Goal: Check status: Check status

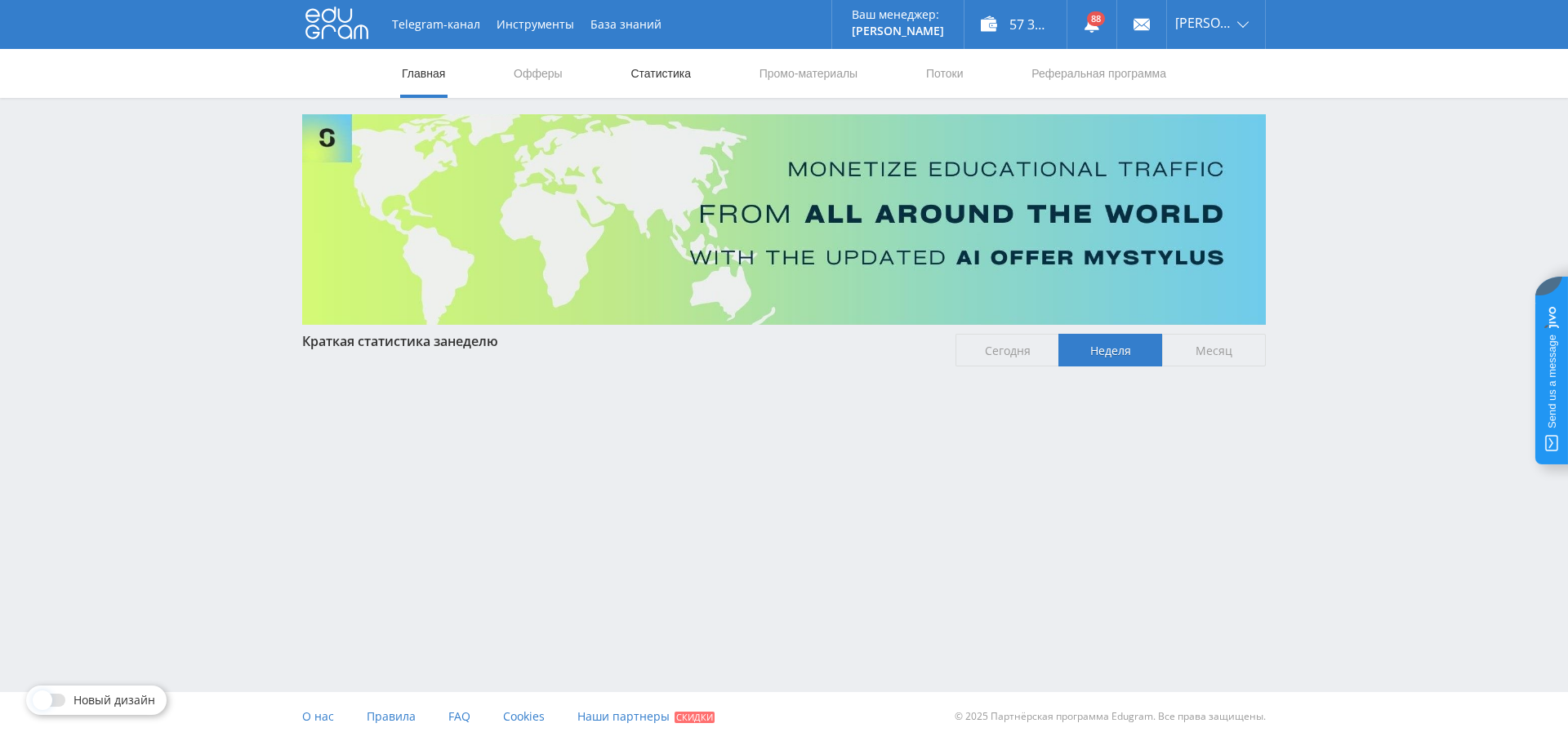
click at [666, 76] on link "Статистика" at bounding box center [661, 74] width 64 height 49
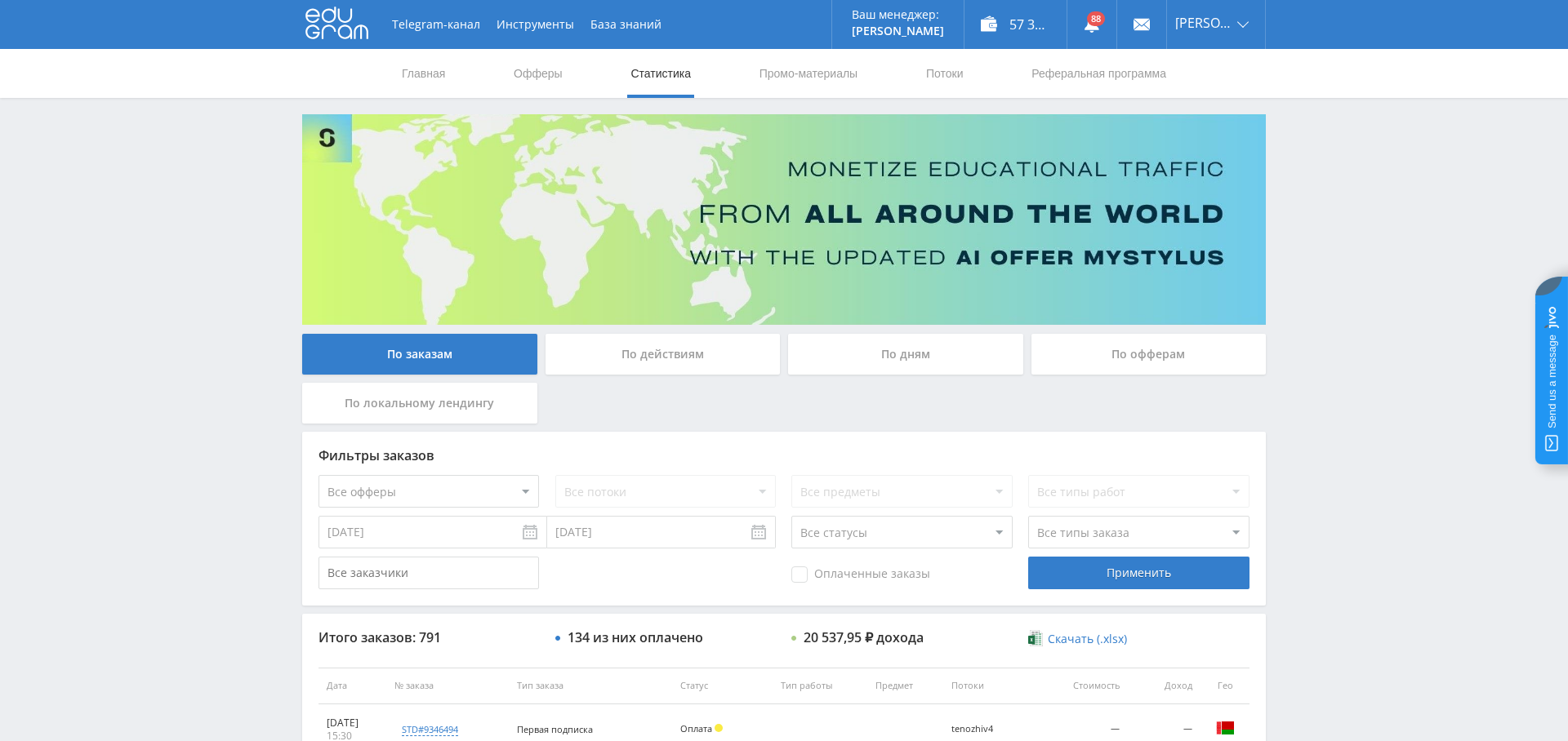
click at [886, 356] on div "По дням" at bounding box center [906, 354] width 235 height 40
click at [0, 0] on input "По дням" at bounding box center [0, 0] width 0 height 0
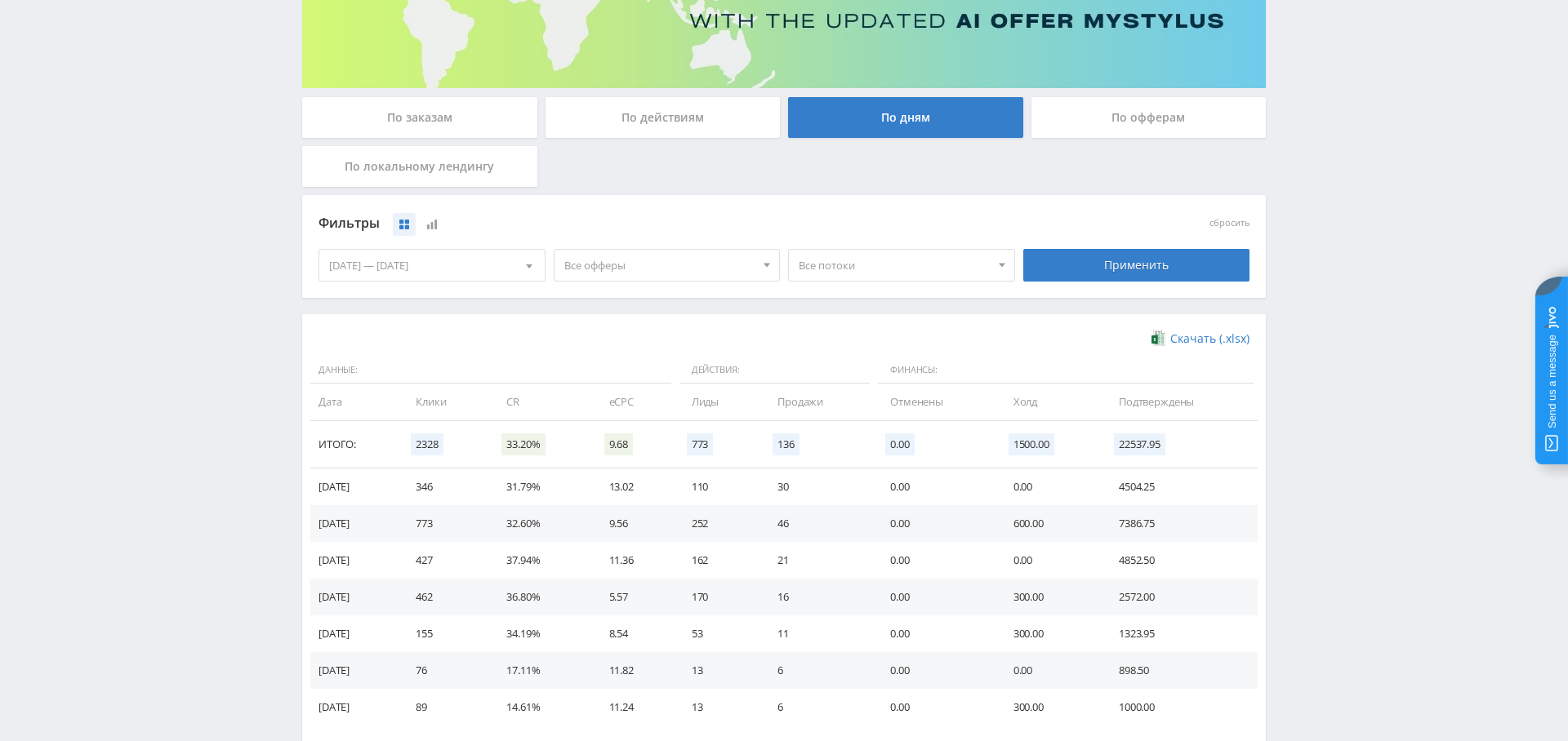
scroll to position [281, 0]
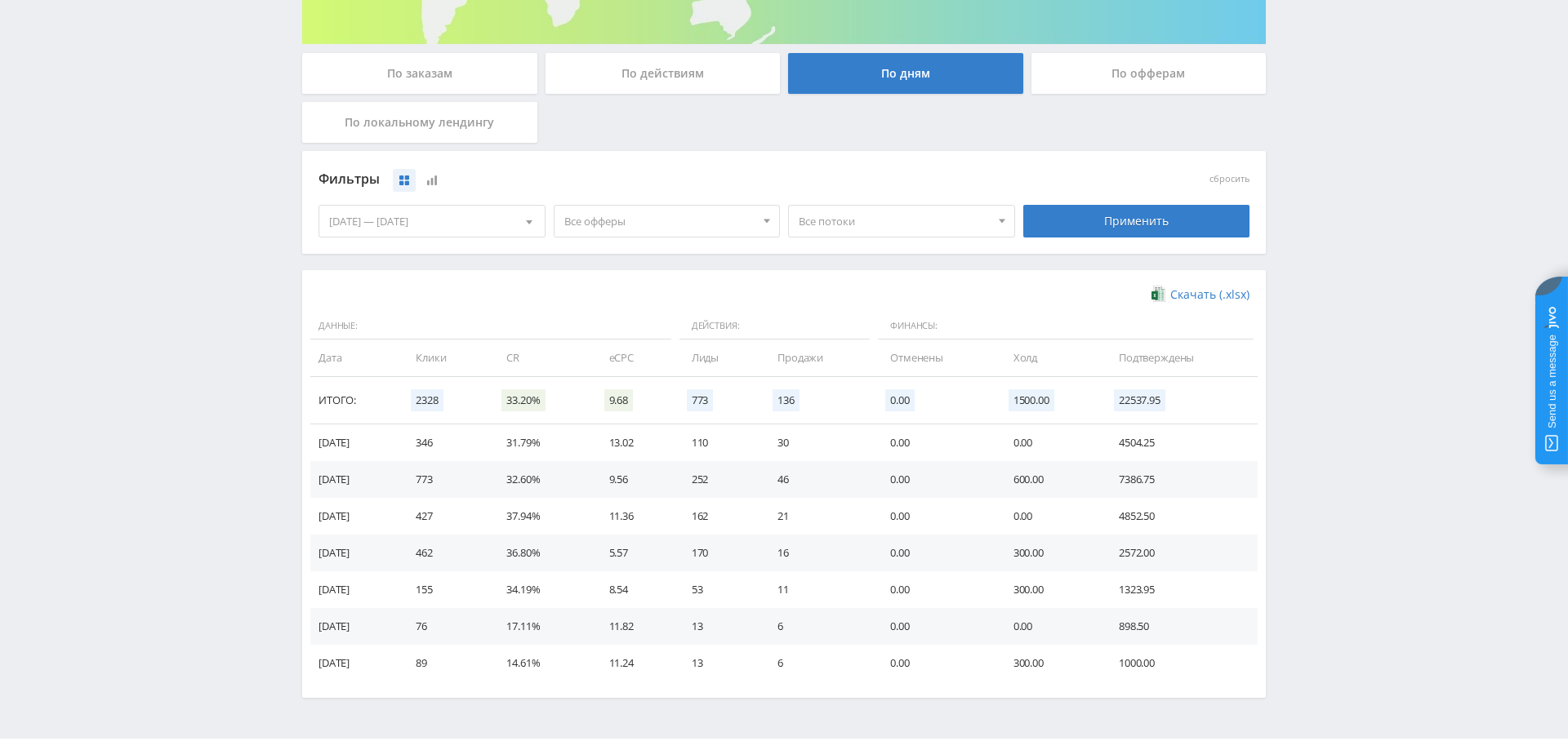
drag, startPoint x: 653, startPoint y: 224, endPoint x: 647, endPoint y: 246, distance: 22.8
click at [653, 224] on span "Все офферы" at bounding box center [661, 220] width 191 height 31
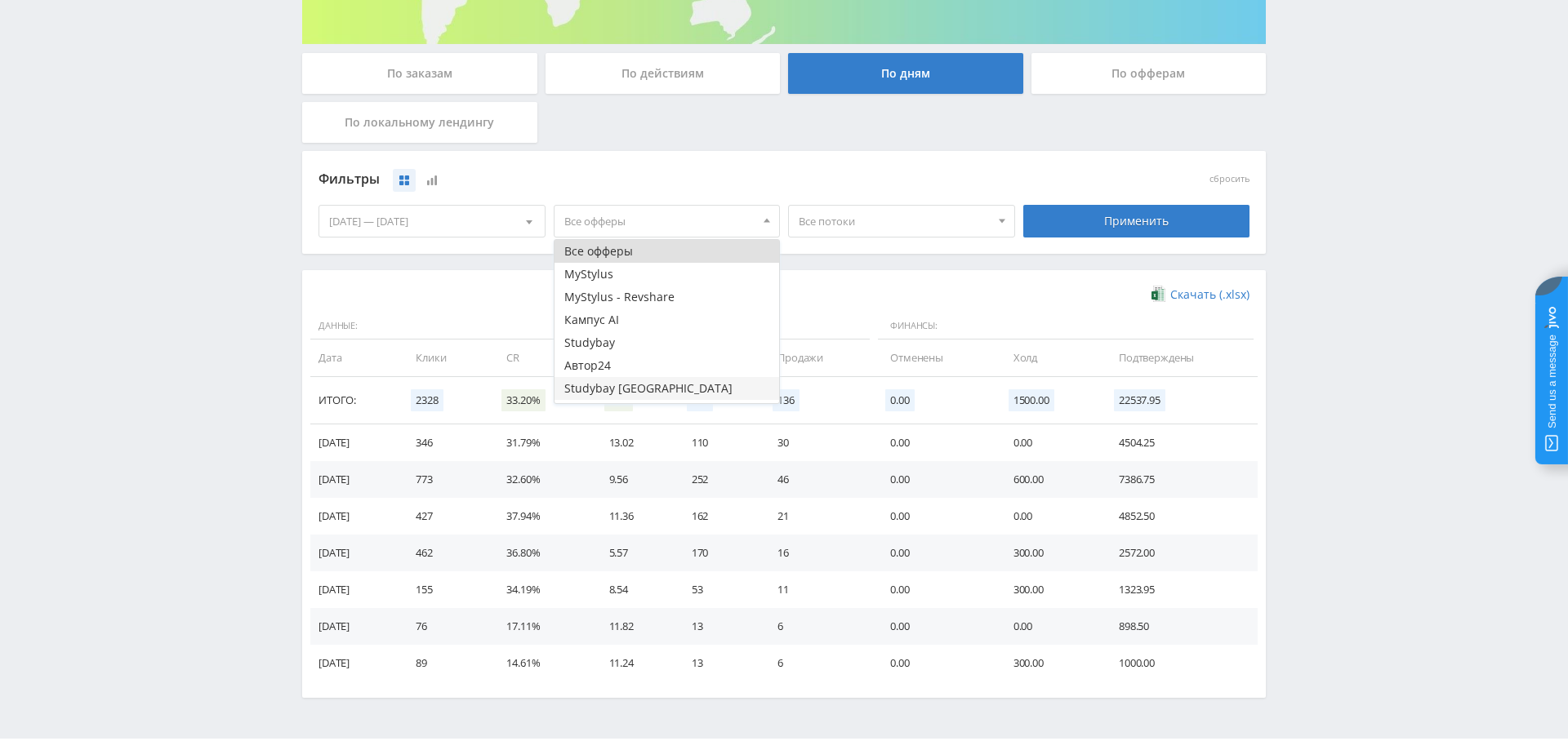
scroll to position [19, 0]
click at [653, 390] on button "Study AI (RevShare)" at bounding box center [667, 392] width 226 height 23
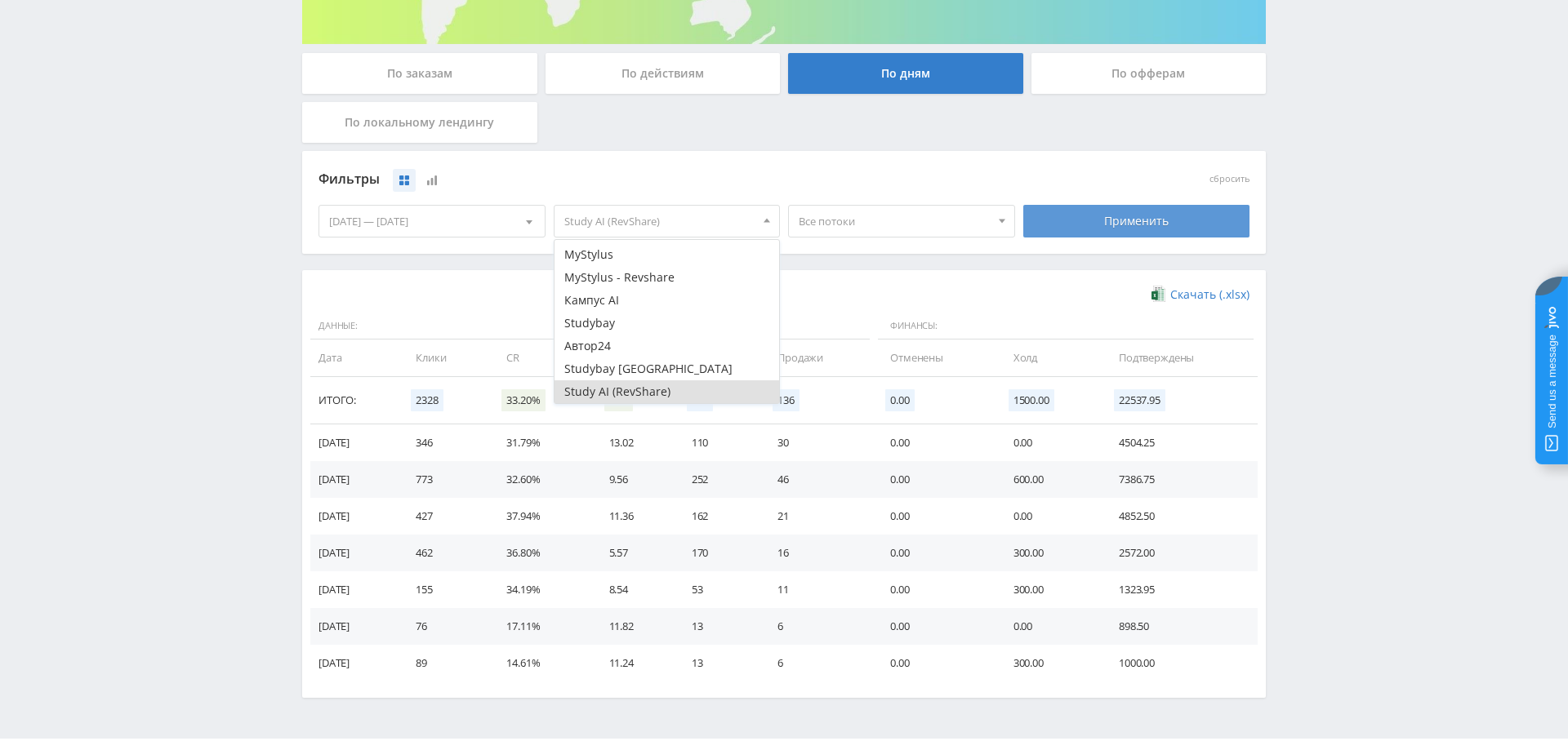
click at [1187, 234] on div "Применить" at bounding box center [1137, 220] width 228 height 32
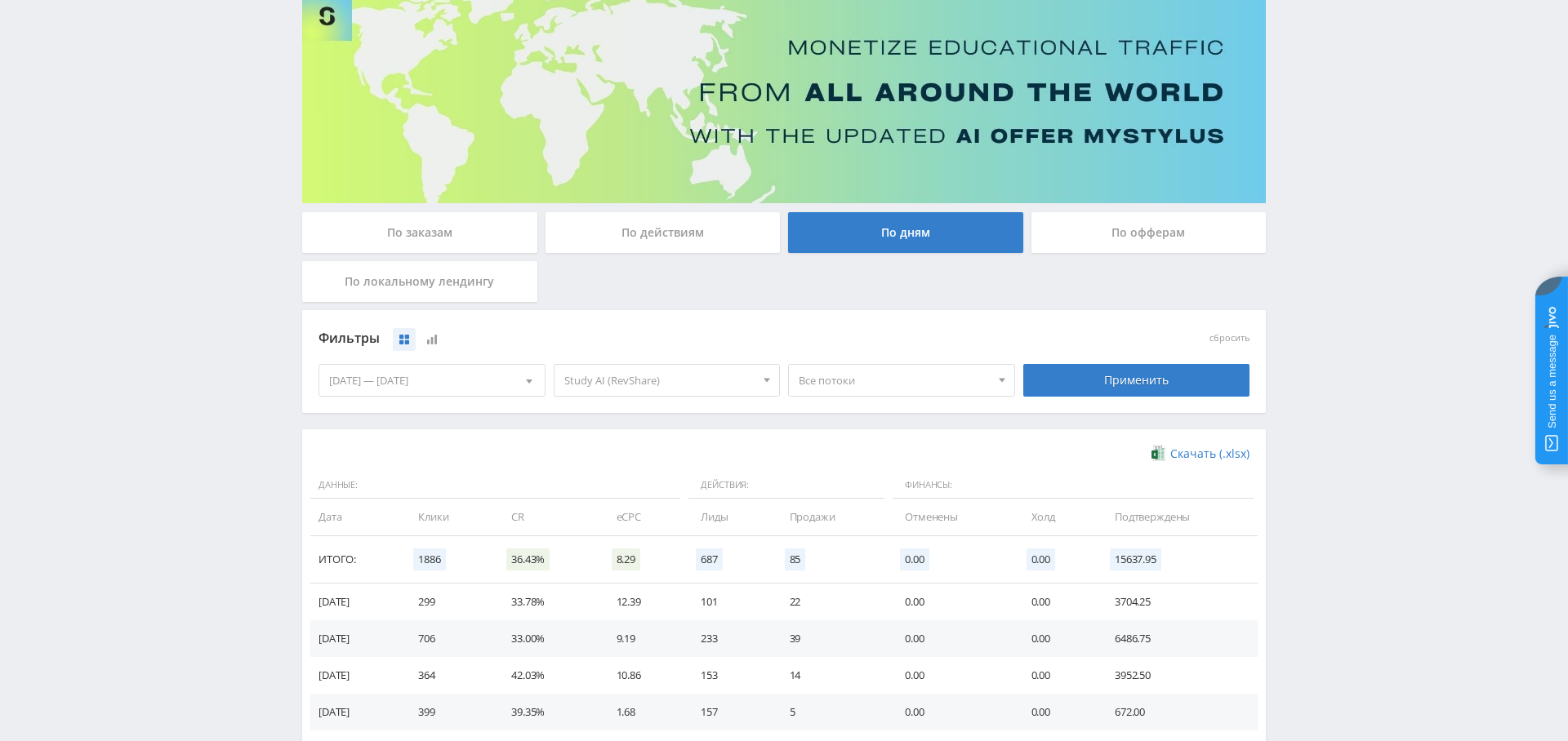
scroll to position [0, 0]
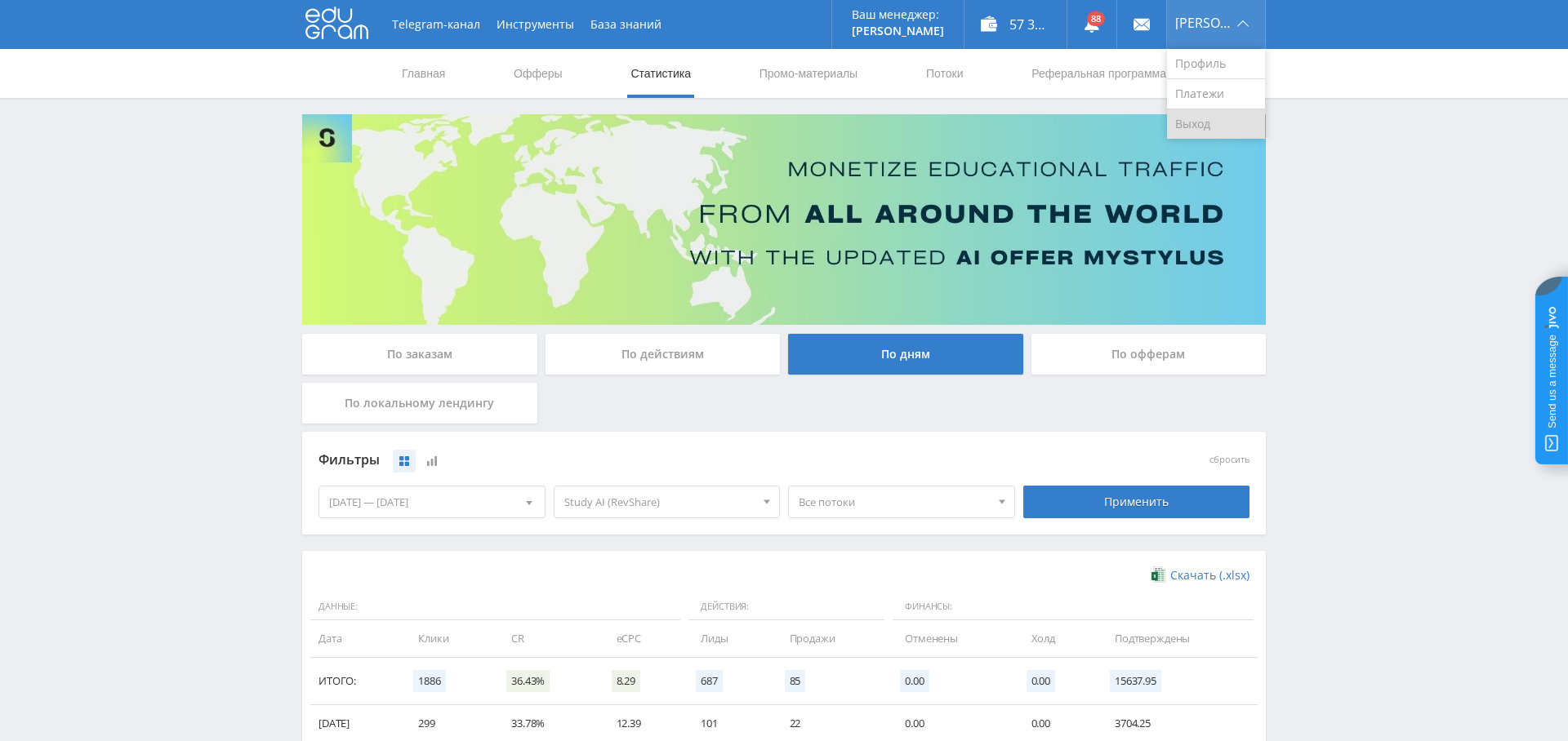
click at [1219, 124] on link "Выход" at bounding box center [1217, 124] width 98 height 29
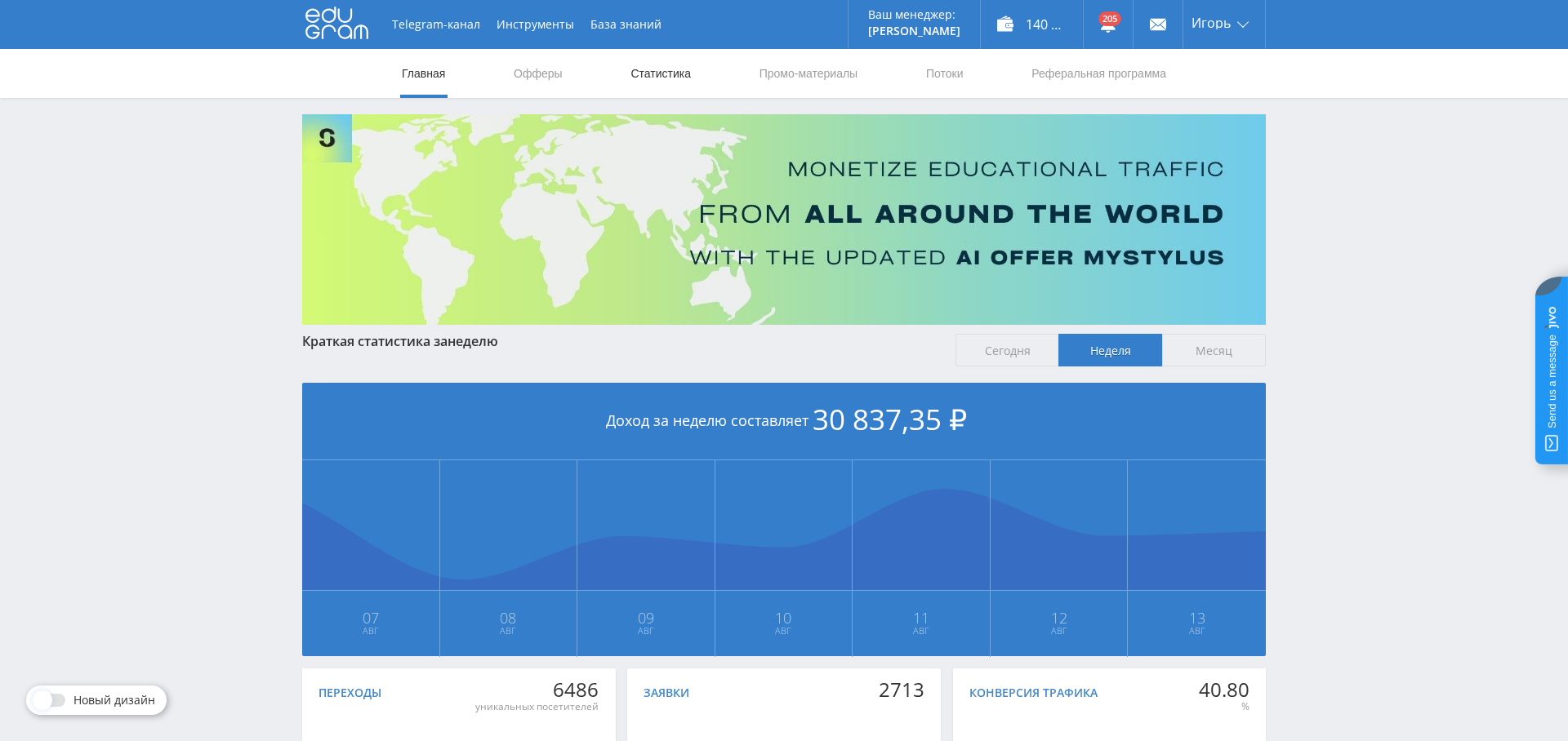
click at [686, 71] on link "Статистика" at bounding box center [661, 74] width 64 height 49
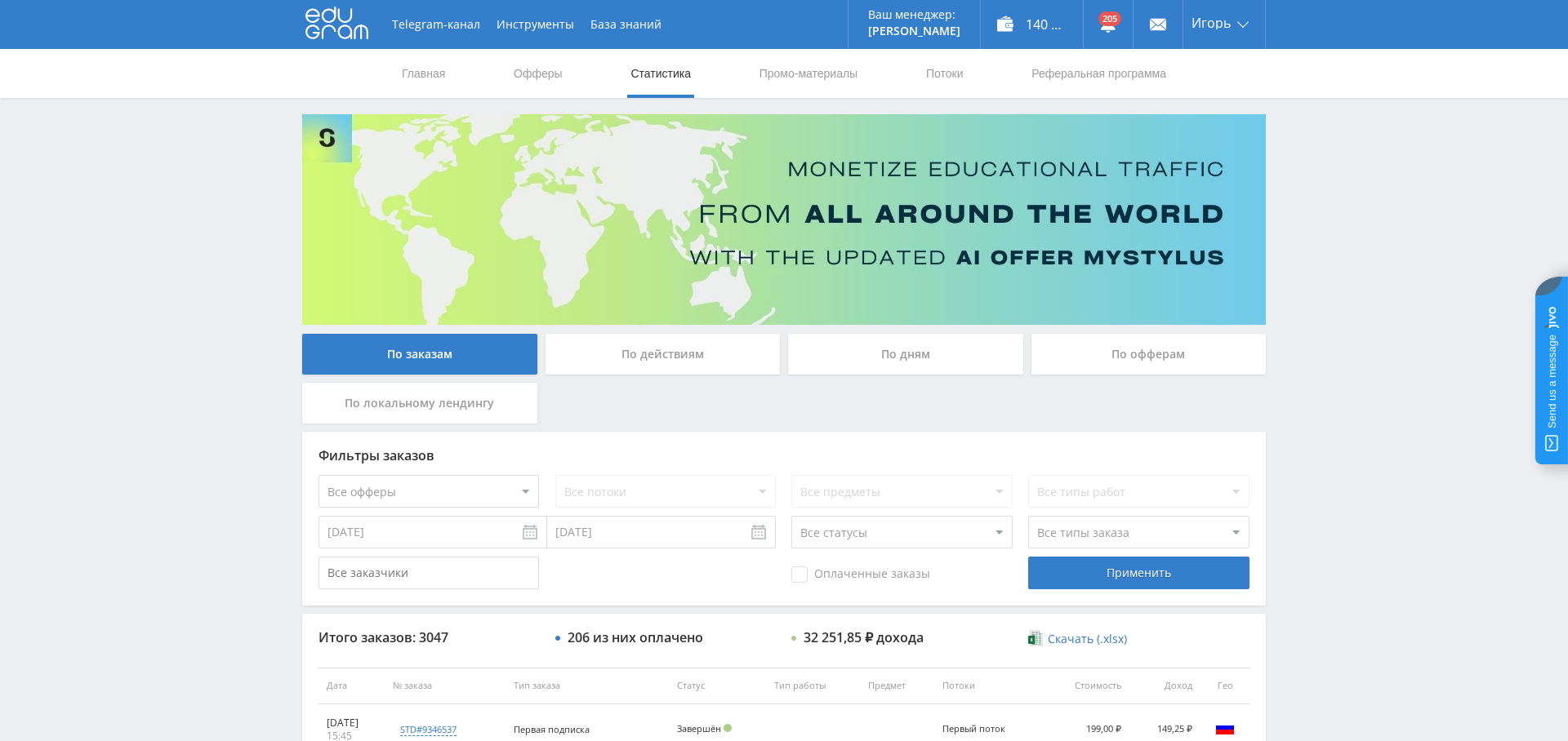
click at [908, 354] on div "По дням" at bounding box center [906, 354] width 235 height 40
click at [0, 0] on input "По дням" at bounding box center [0, 0] width 0 height 0
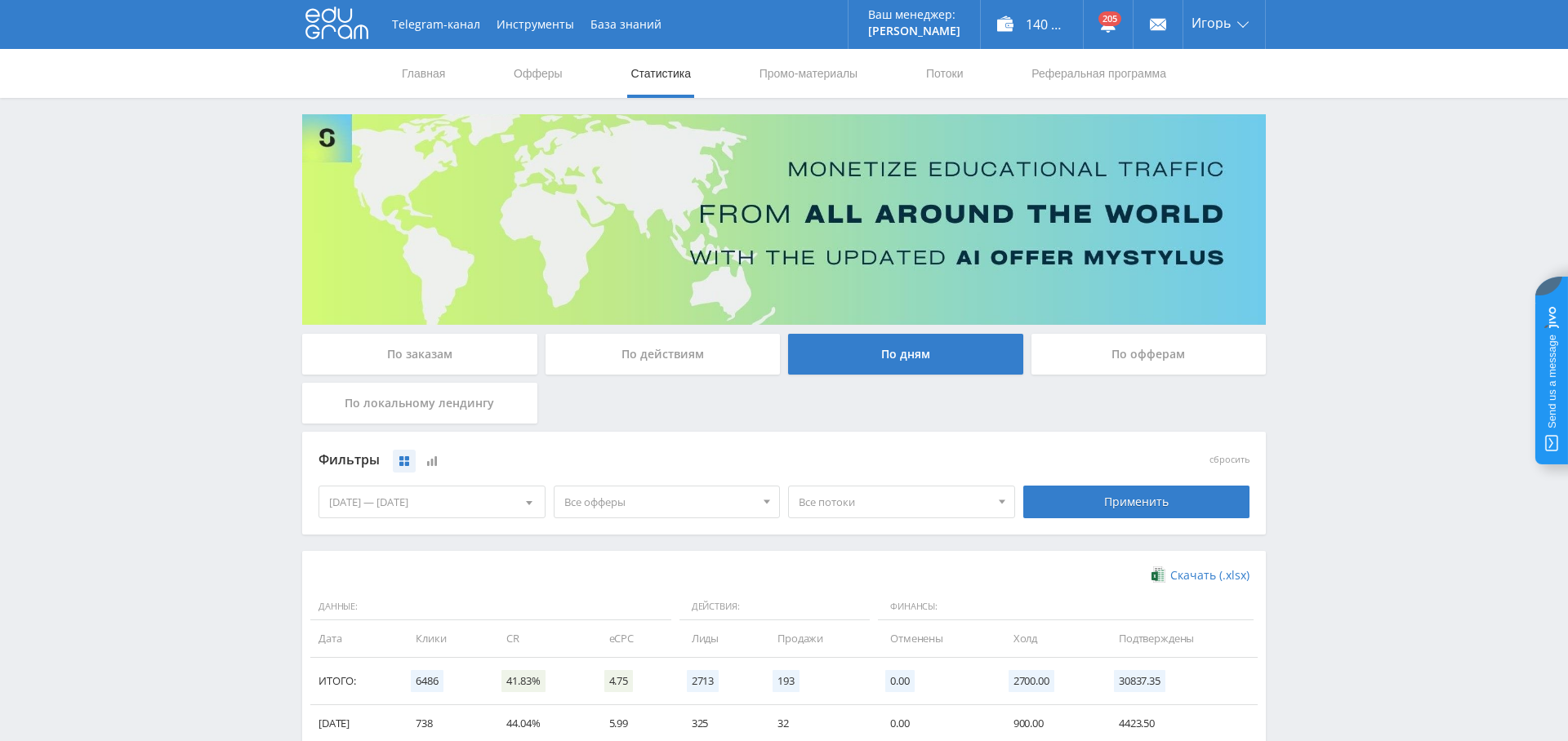
click at [696, 495] on span "Все офферы" at bounding box center [661, 501] width 191 height 31
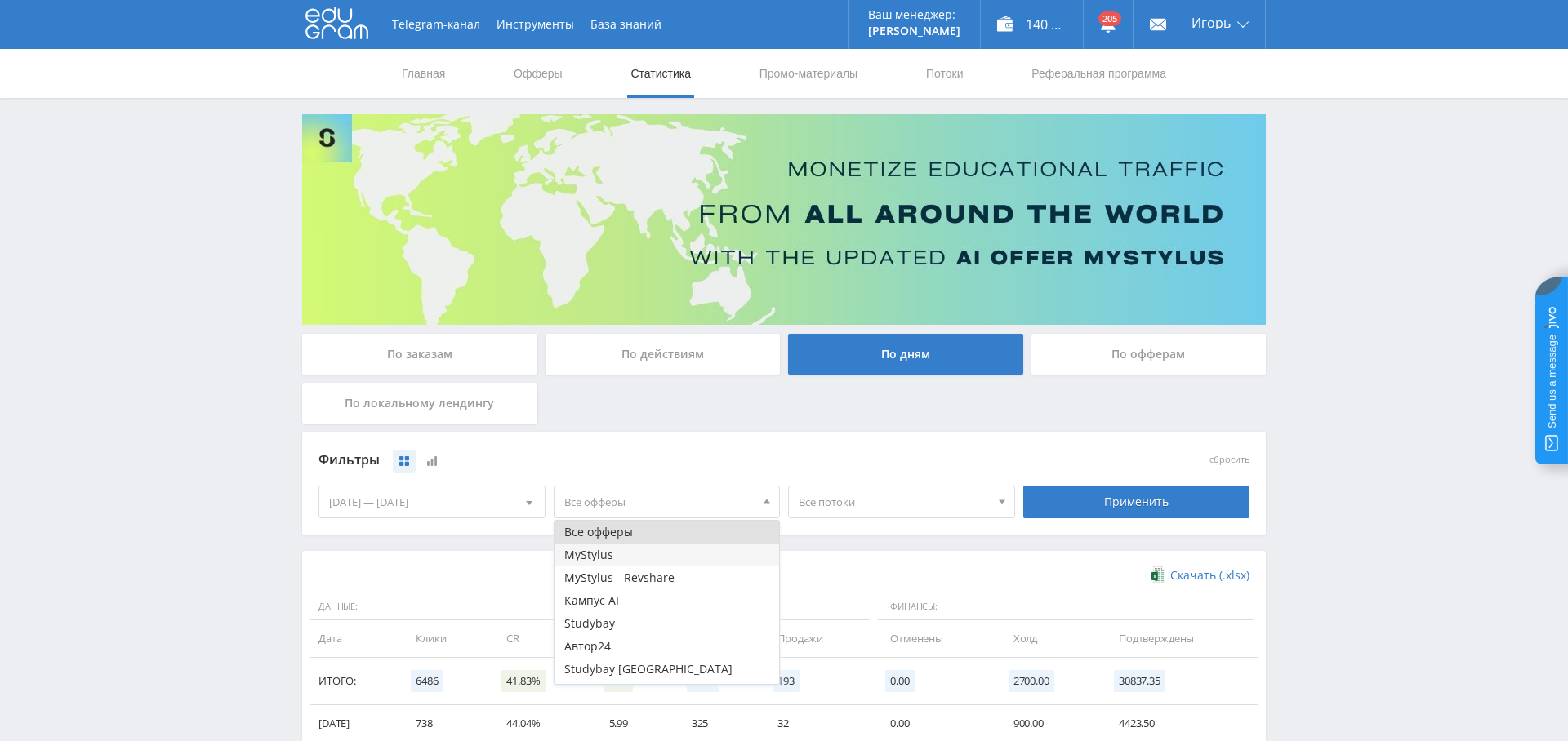
scroll to position [19, 0]
click at [659, 672] on button "Study AI (RevShare)" at bounding box center [667, 673] width 226 height 23
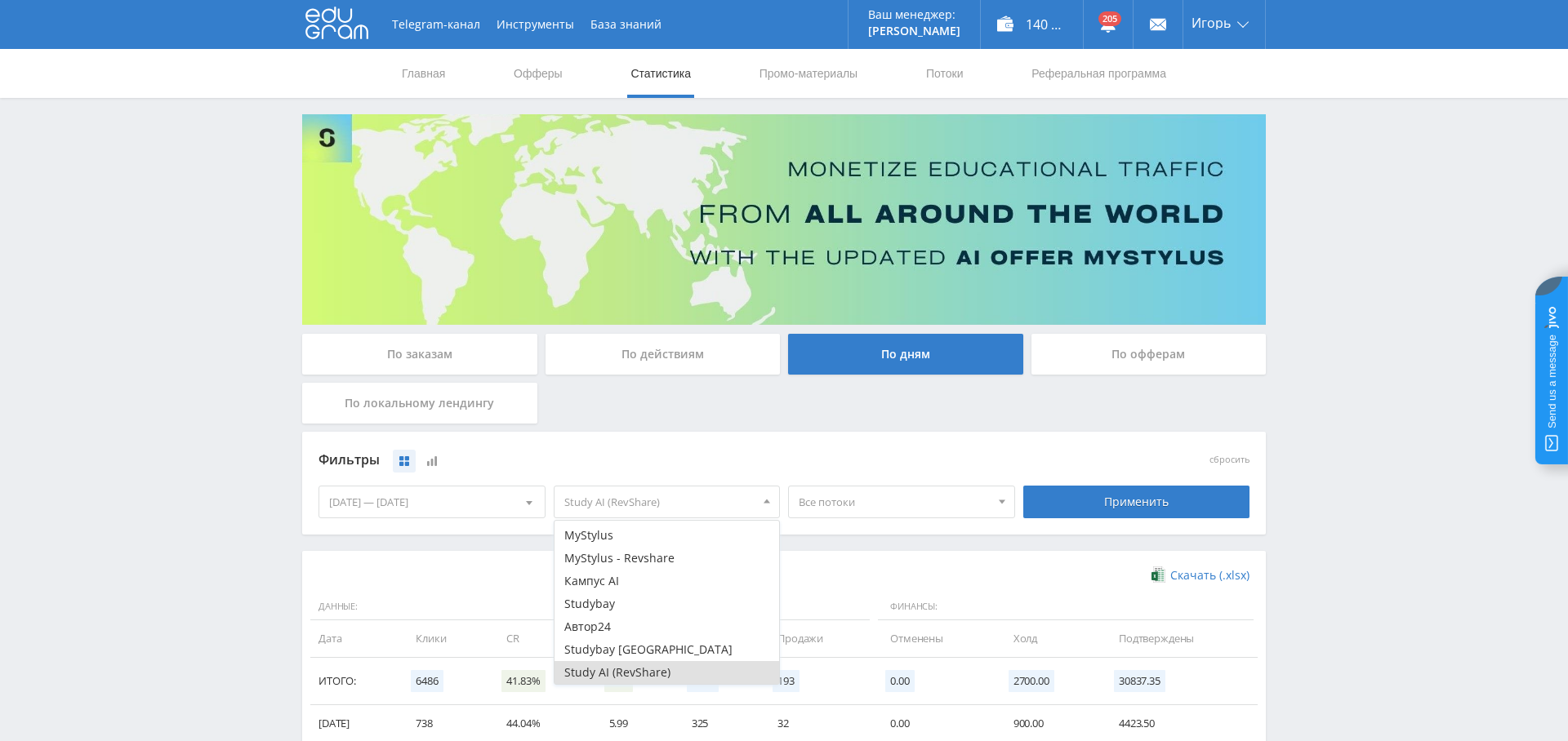
click at [382, 344] on div "По заказам" at bounding box center [420, 354] width 235 height 40
click at [0, 0] on input "По заказам" at bounding box center [0, 0] width 0 height 0
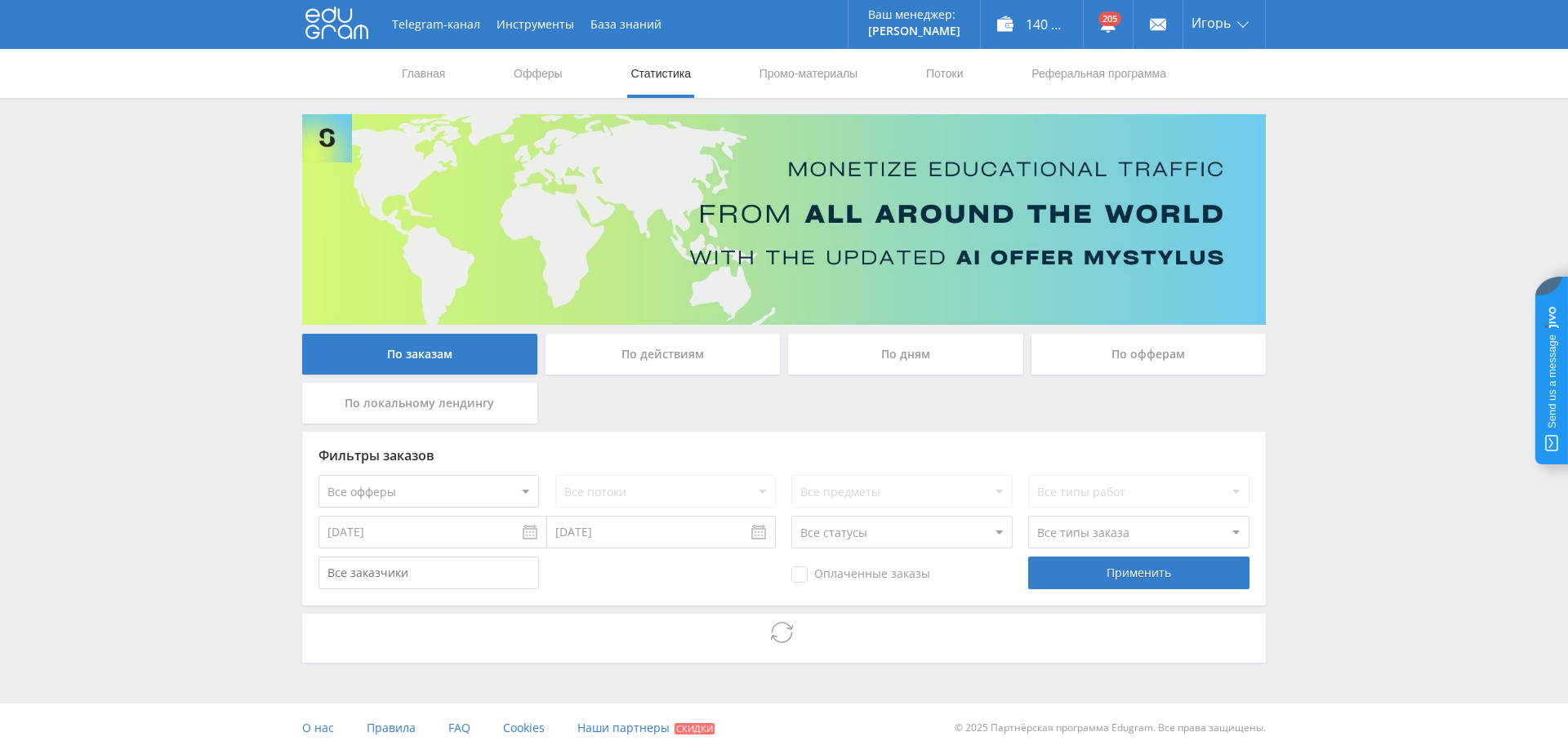
click at [478, 492] on select "Все офферы MyStylus MyStylus - Revshare Кампус AI Studybay Автор24 Studybay Bra…" at bounding box center [429, 491] width 220 height 32
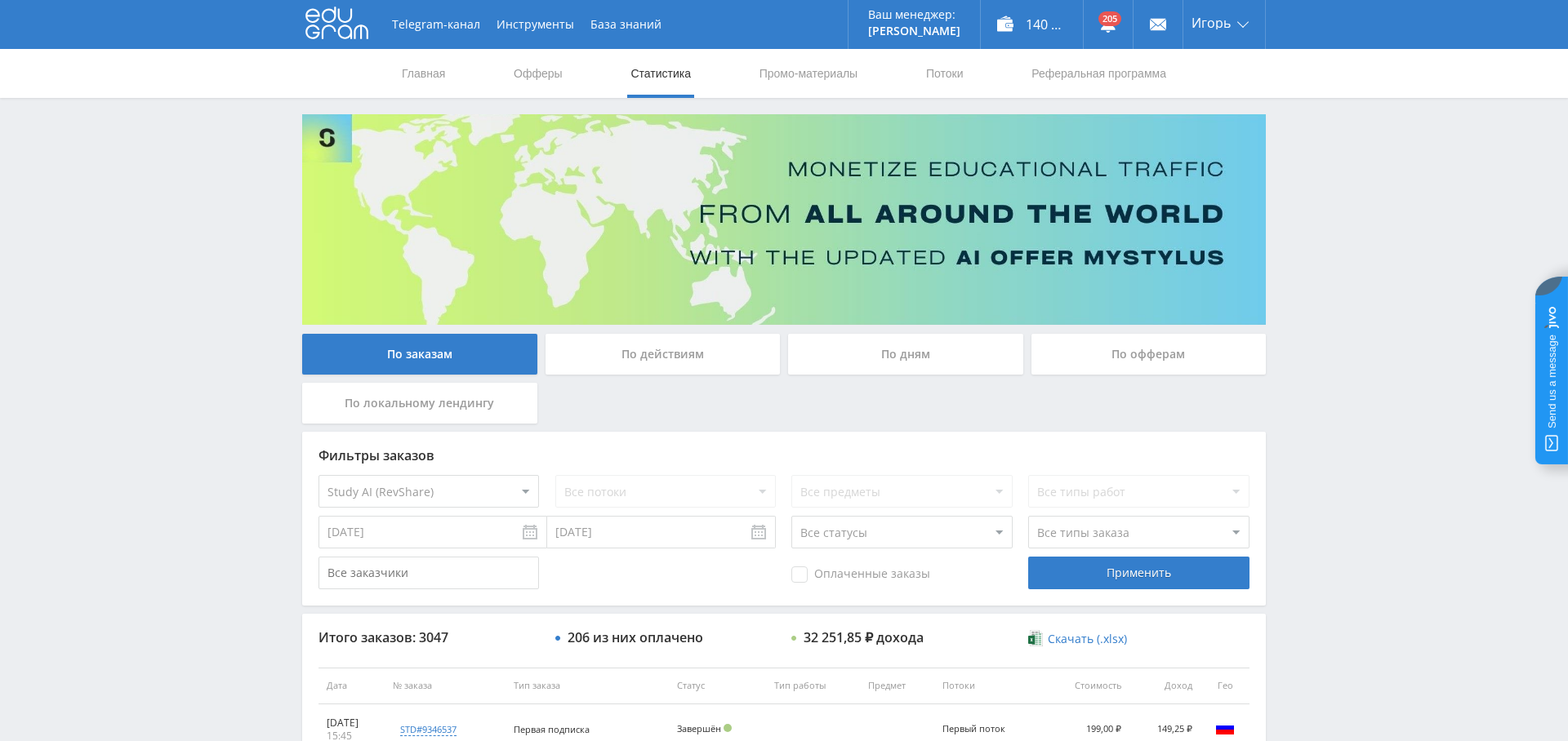
select select "376"
click at [476, 532] on input "[DATE]" at bounding box center [433, 532] width 228 height 32
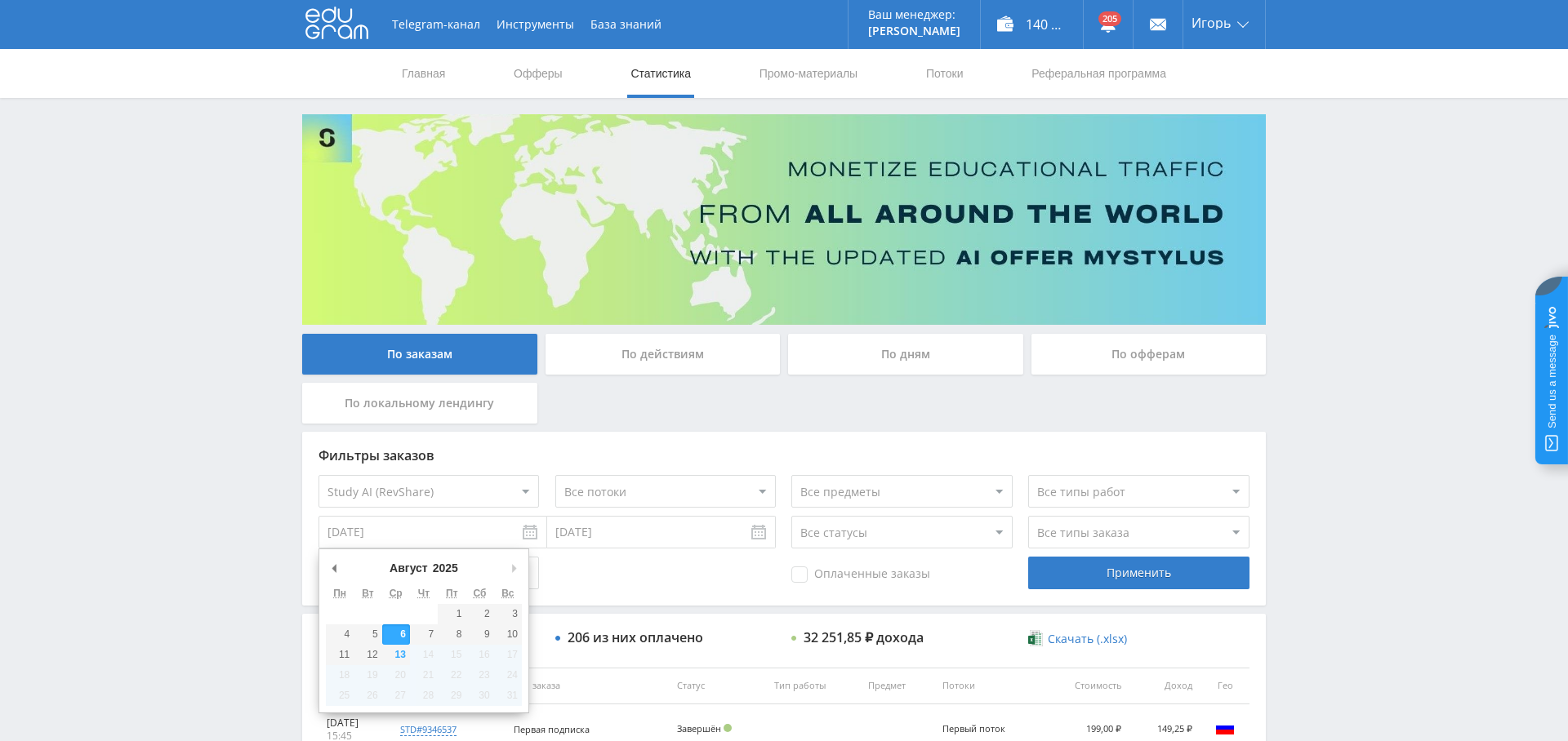
type input "[DATE]"
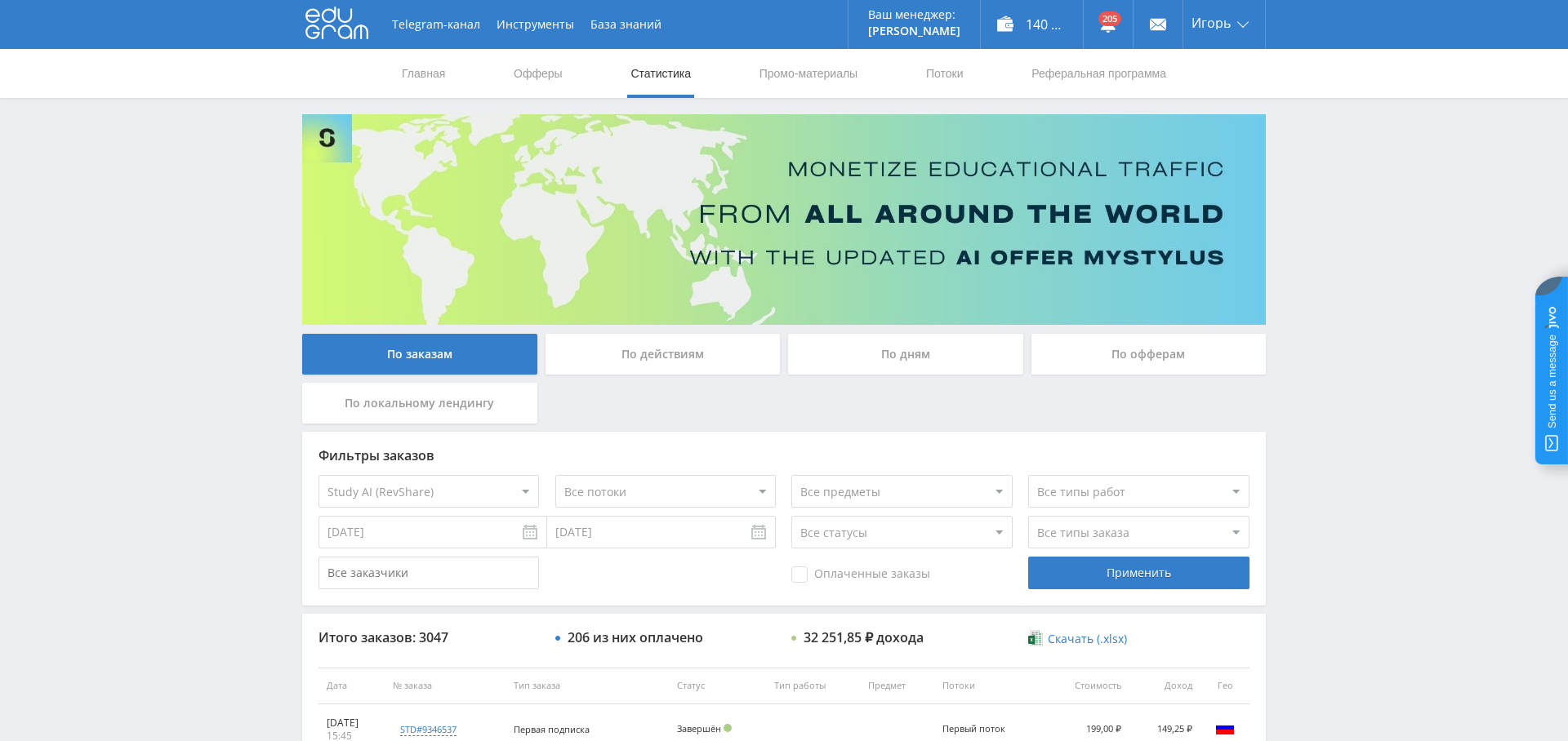
drag, startPoint x: 624, startPoint y: 522, endPoint x: 614, endPoint y: 552, distance: 31.6
click at [624, 522] on input "[DATE]" at bounding box center [661, 532] width 228 height 32
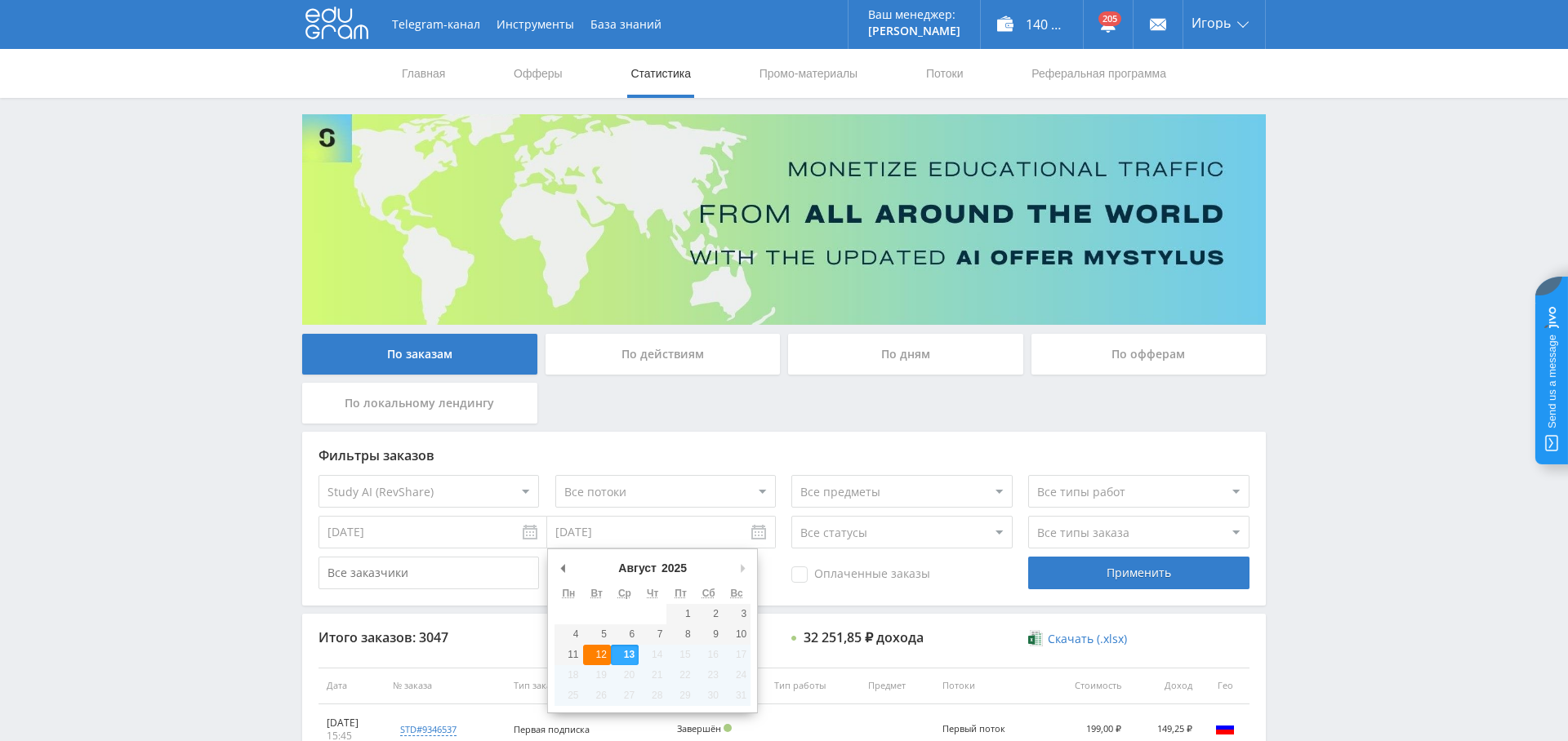
type input "[DATE]"
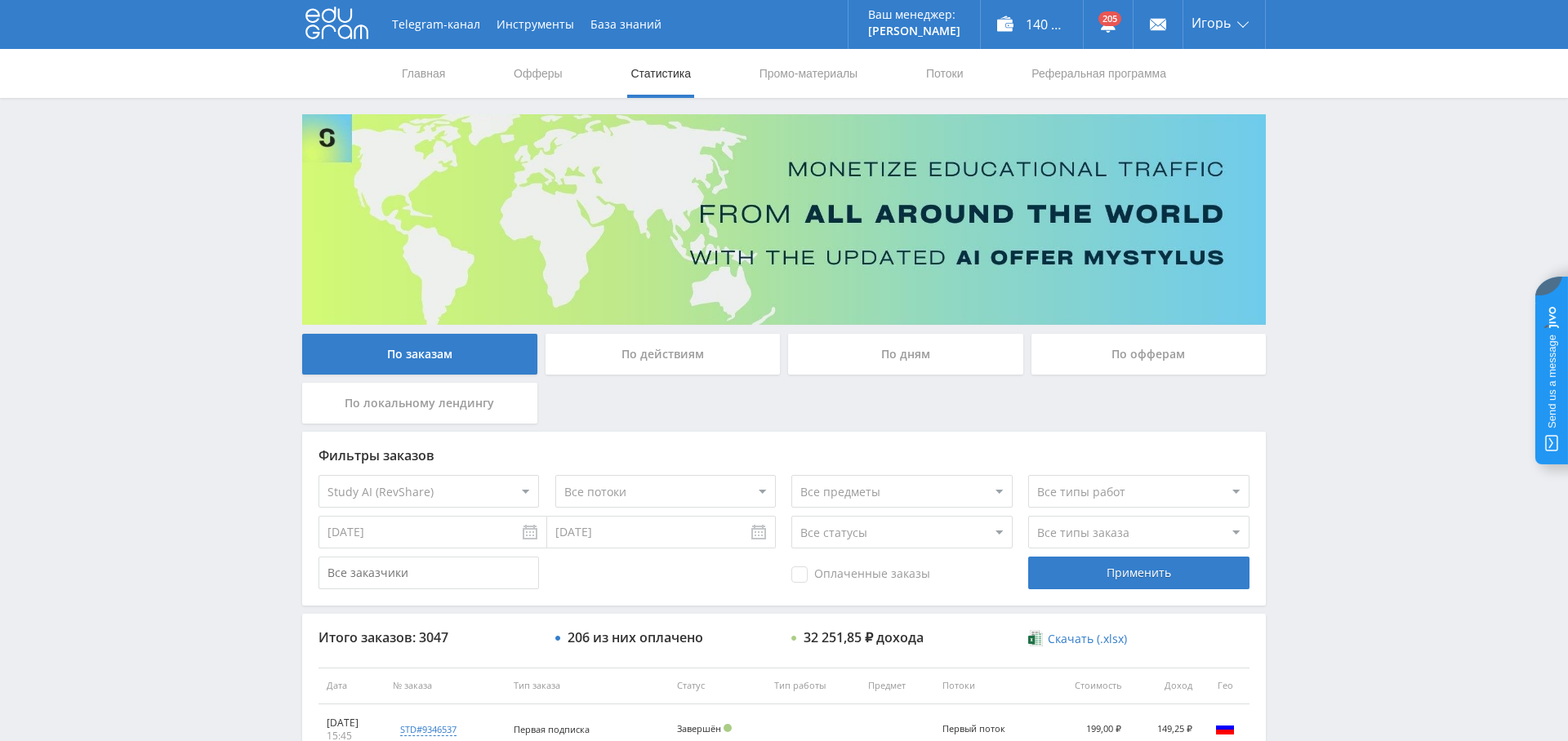
click at [855, 573] on span "Оплаченные заказы" at bounding box center [861, 574] width 139 height 17
click at [0, 0] on input "Оплаченные заказы" at bounding box center [0, 0] width 0 height 0
click at [1058, 545] on select "Все типы заказа [PERSON_NAME] Новый заказ" at bounding box center [1138, 532] width 220 height 32
select select "2"
click at [1029, 516] on select "Все типы заказа [PERSON_NAME] Новый заказ" at bounding box center [1138, 532] width 220 height 32
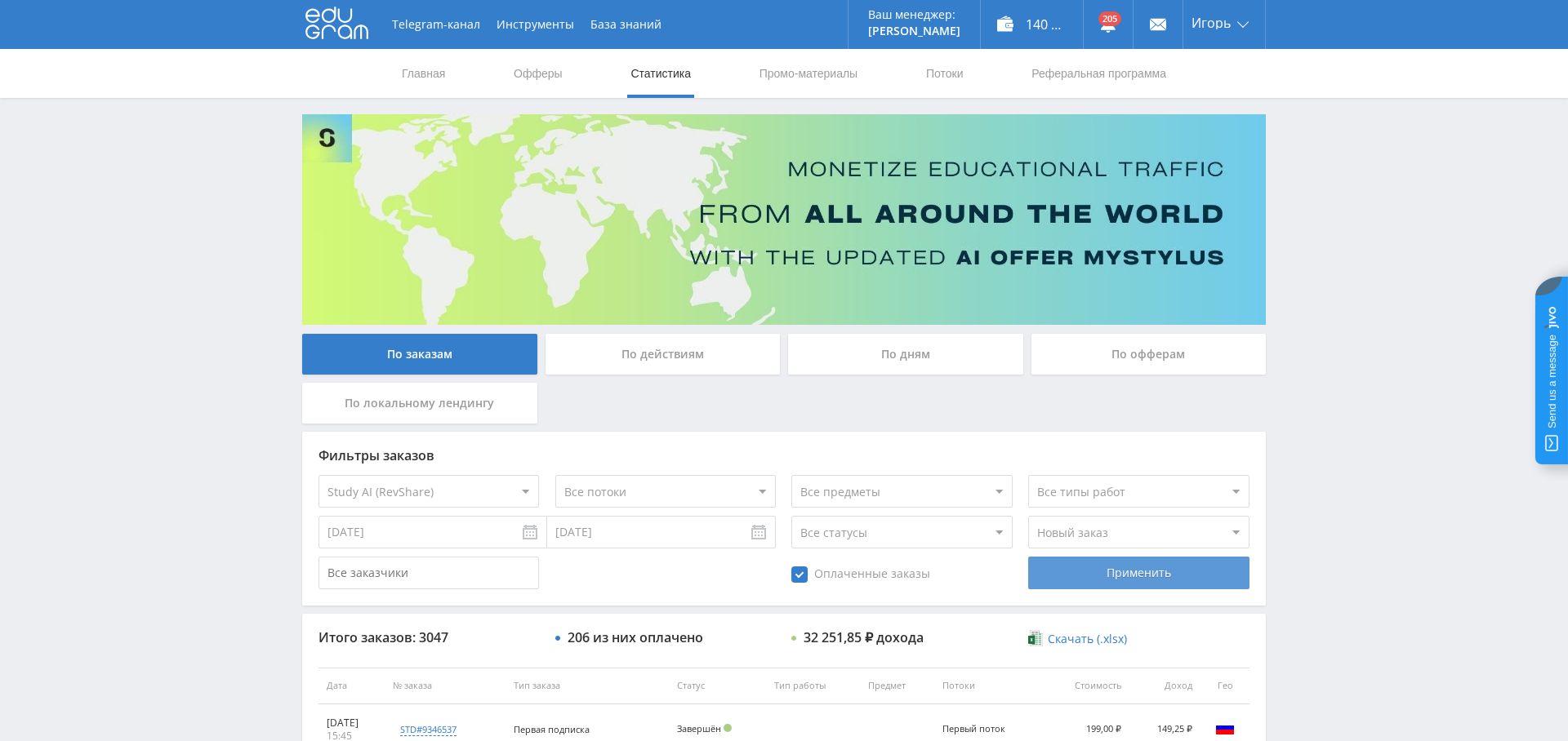
click at [1143, 573] on div "Применить" at bounding box center [1138, 572] width 220 height 32
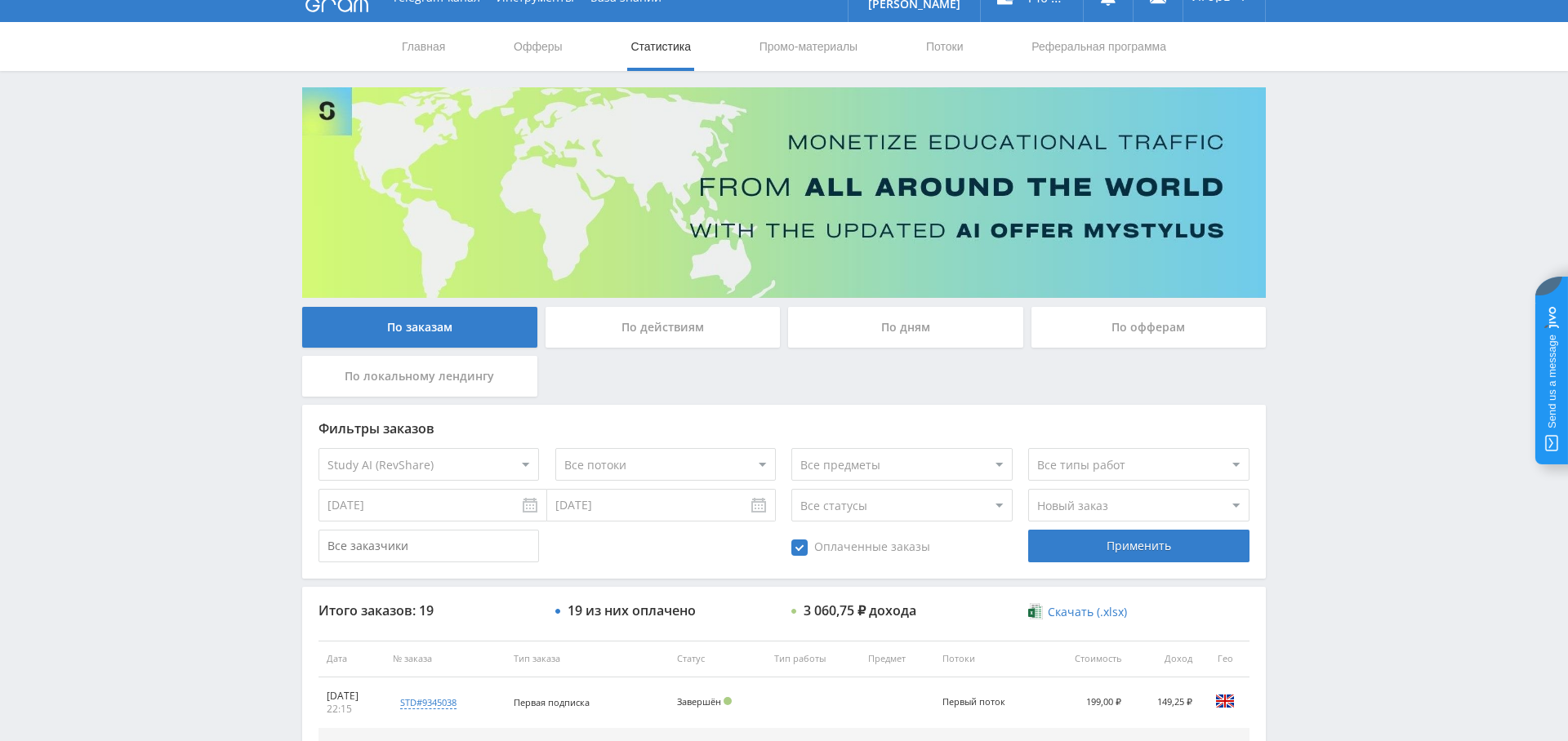
scroll to position [0, 0]
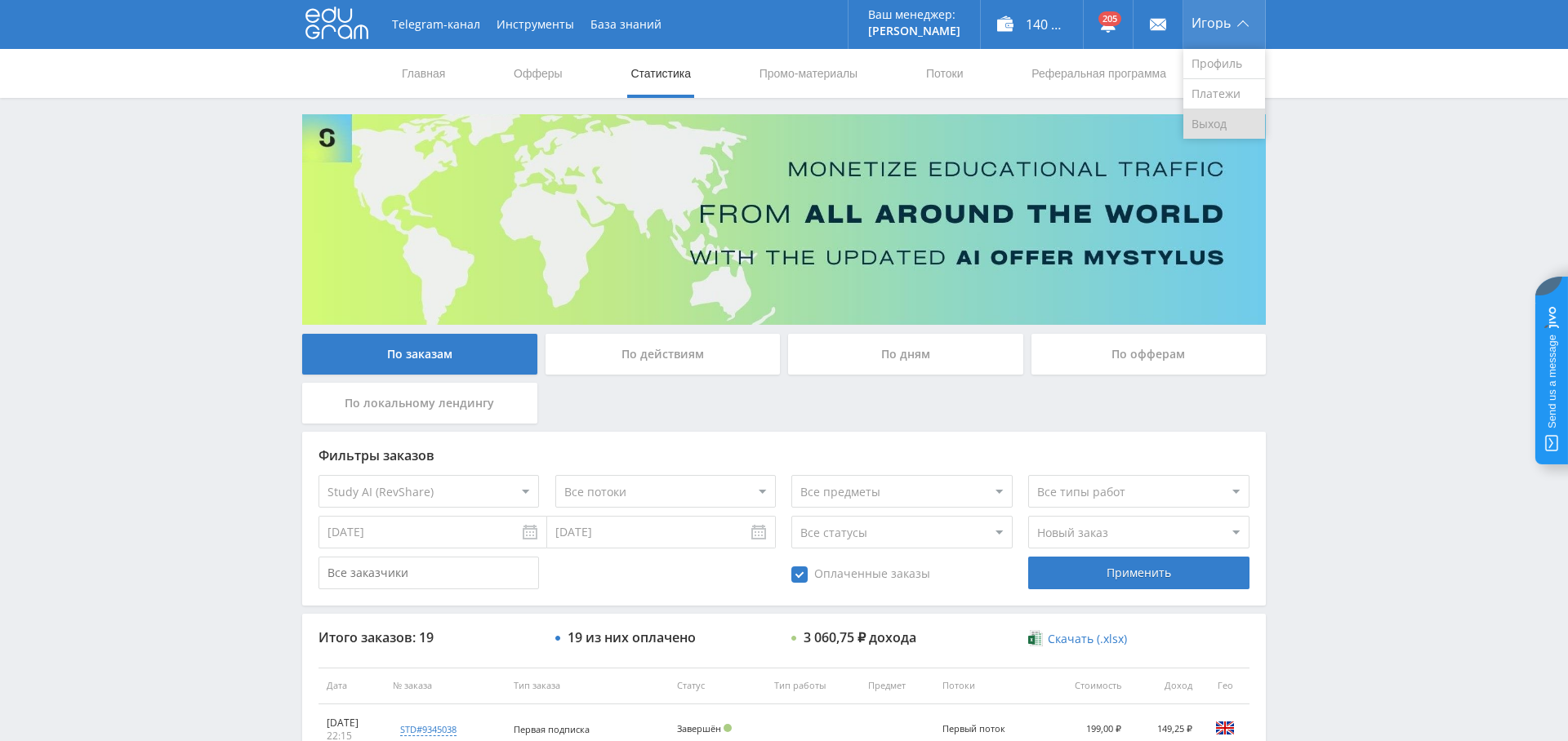
click at [1229, 113] on link "Выход" at bounding box center [1224, 124] width 82 height 29
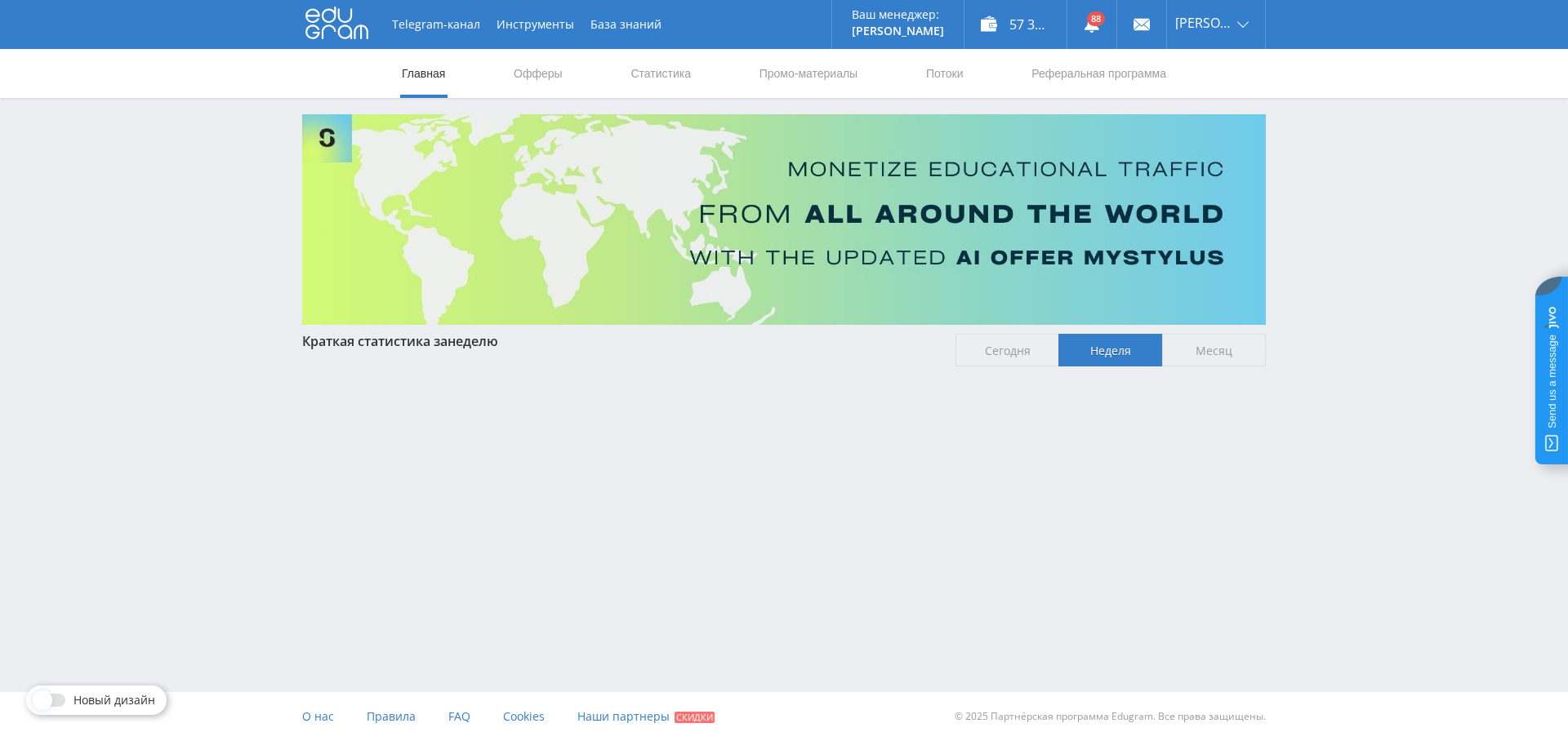
click at [697, 66] on nav "Главная Офферы Статистика Промо-материалы Потоки Реферальная программа" at bounding box center [784, 74] width 768 height 49
click at [673, 70] on link "Статистика" at bounding box center [661, 74] width 64 height 49
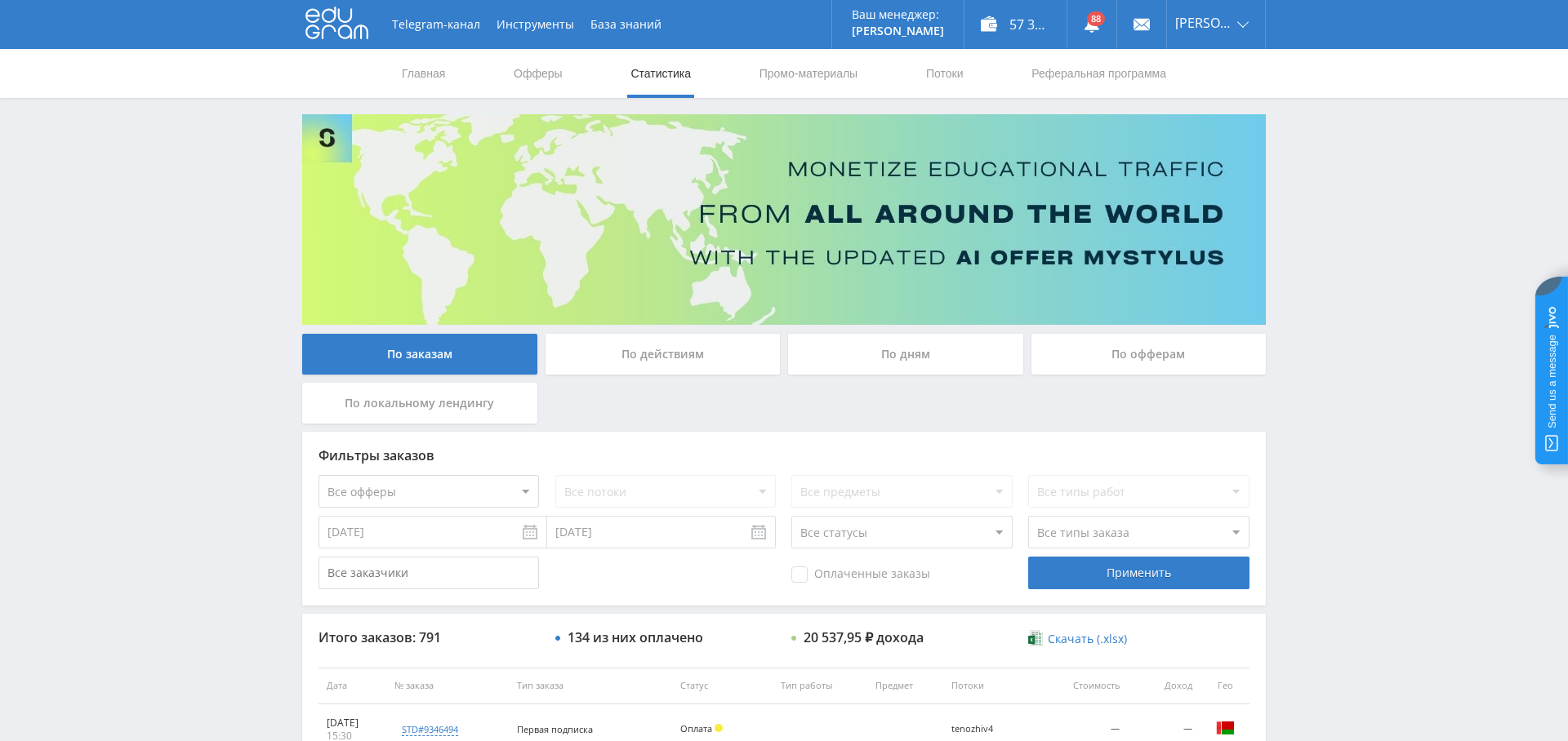
click at [484, 492] on select "Все офферы MyStylus MyStylus - Revshare Кампус AI Studybay Автор24 Studybay Bra…" at bounding box center [429, 491] width 220 height 32
select select "376"
click at [435, 530] on input "[DATE]" at bounding box center [433, 532] width 228 height 32
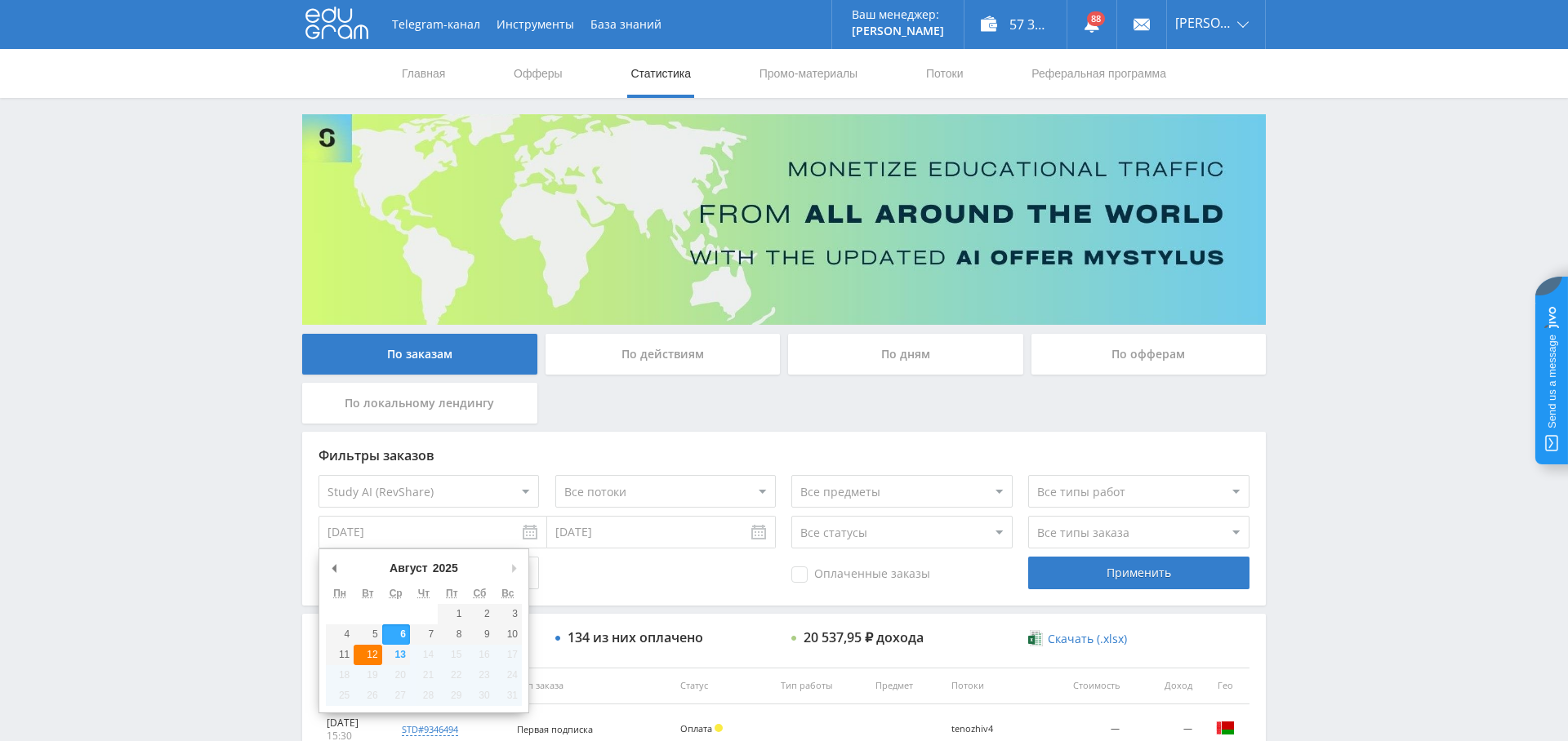
type input "[DATE]"
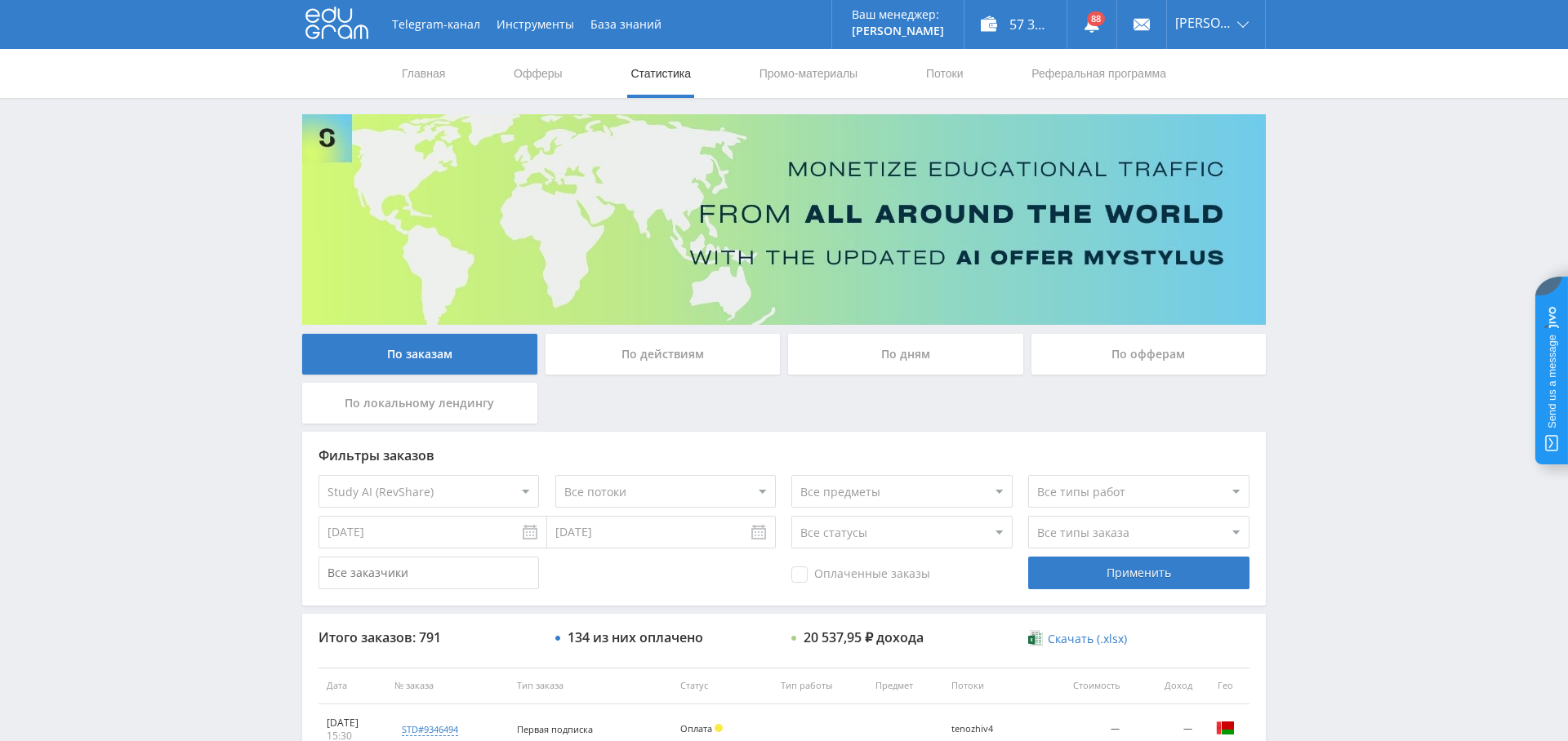
click at [591, 540] on input "[DATE]" at bounding box center [661, 532] width 228 height 32
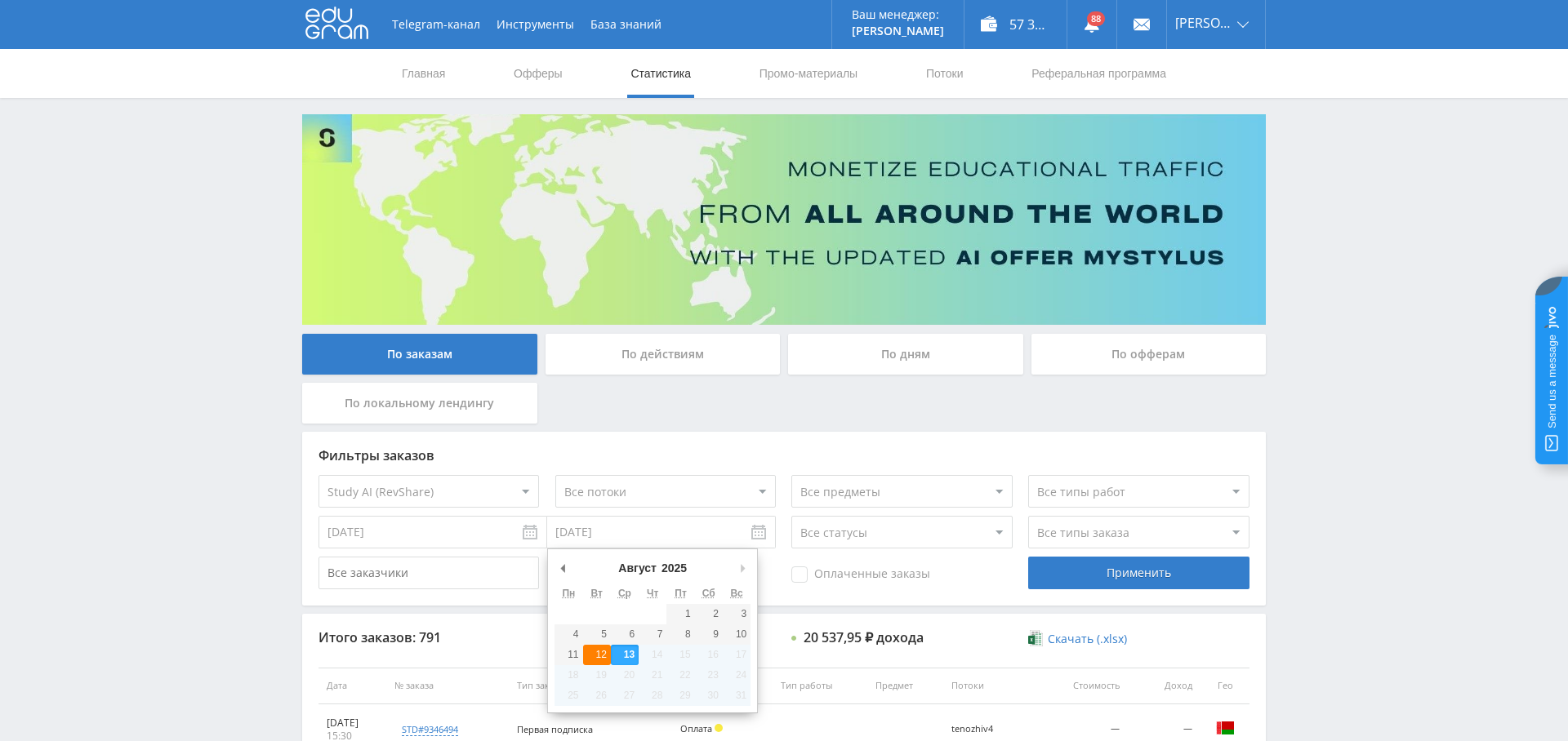
type input "[DATE]"
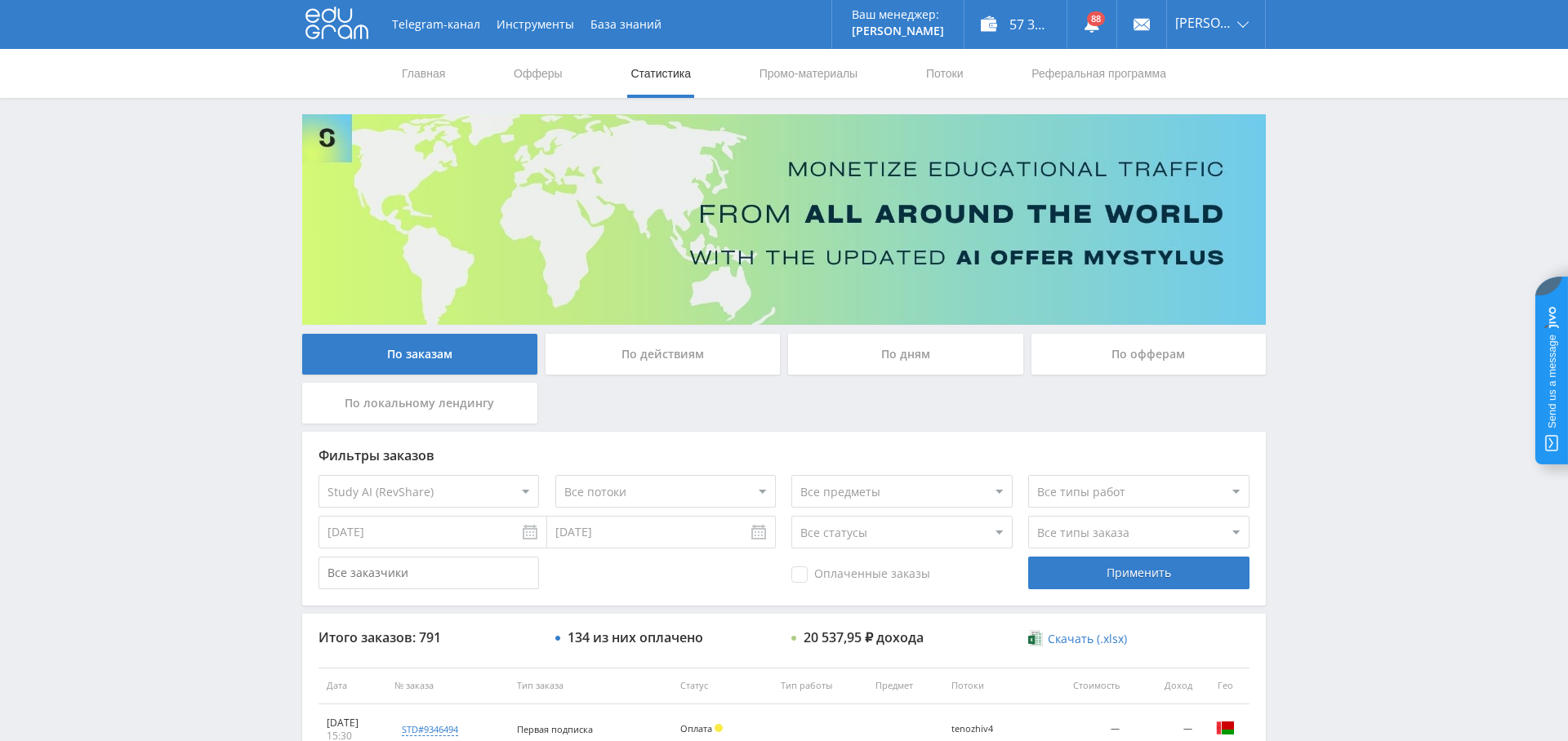
drag, startPoint x: 836, startPoint y: 574, endPoint x: 870, endPoint y: 570, distance: 34.2
click at [835, 574] on span "Оплаченные заказы" at bounding box center [861, 574] width 139 height 17
click at [0, 0] on input "Оплаченные заказы" at bounding box center [0, 0] width 0 height 0
click at [1086, 527] on select "Все типы заказа [PERSON_NAME] Новый заказ" at bounding box center [1138, 532] width 220 height 32
select select "2"
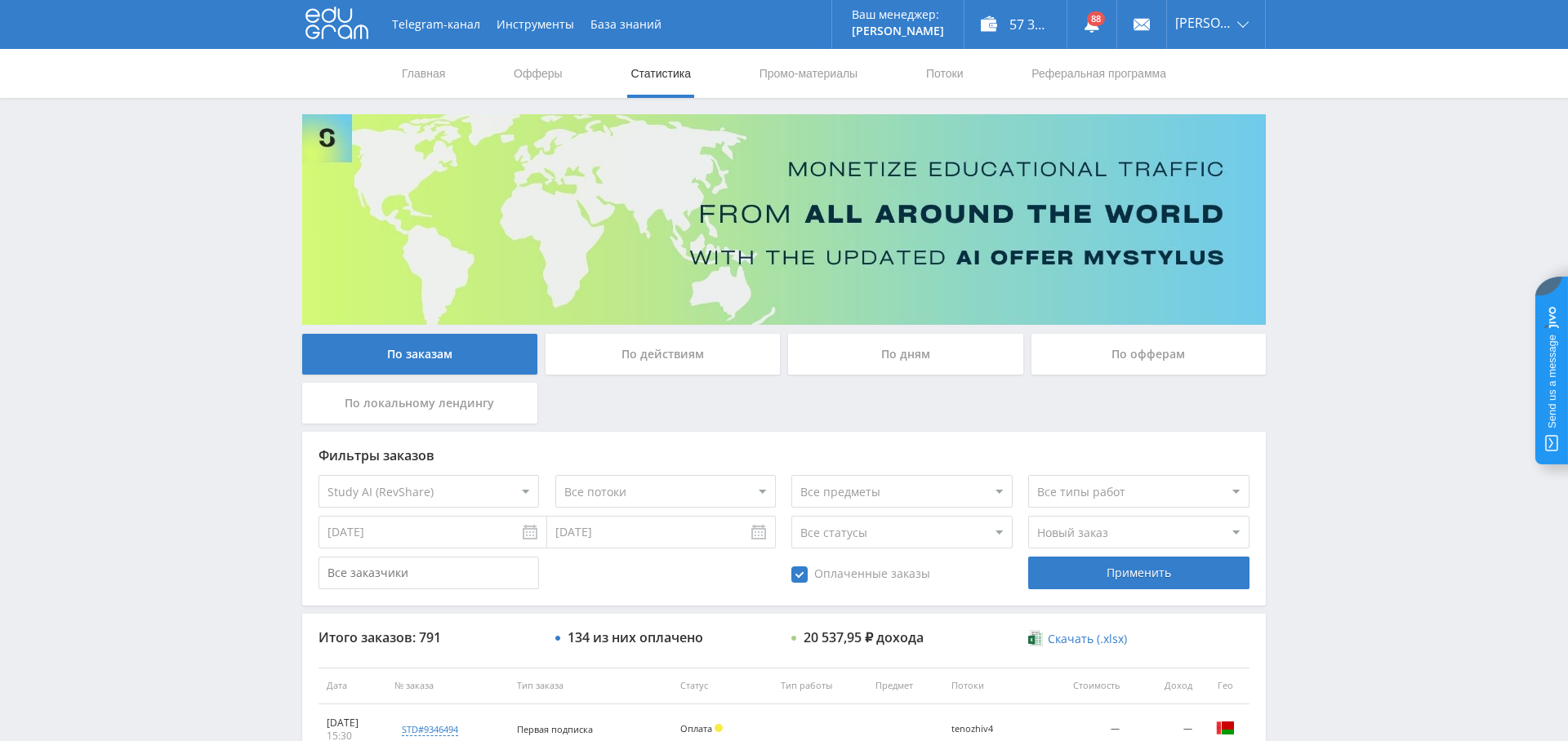
click at [1029, 516] on select "Все типы заказа [PERSON_NAME] Новый заказ" at bounding box center [1138, 532] width 220 height 32
drag, startPoint x: 1152, startPoint y: 569, endPoint x: 1137, endPoint y: 569, distance: 15.0
click at [1152, 568] on div "Применить" at bounding box center [1138, 572] width 220 height 32
drag, startPoint x: 1235, startPoint y: 118, endPoint x: 1218, endPoint y: 126, distance: 18.8
click at [1235, 118] on link "Выход" at bounding box center [1217, 124] width 98 height 29
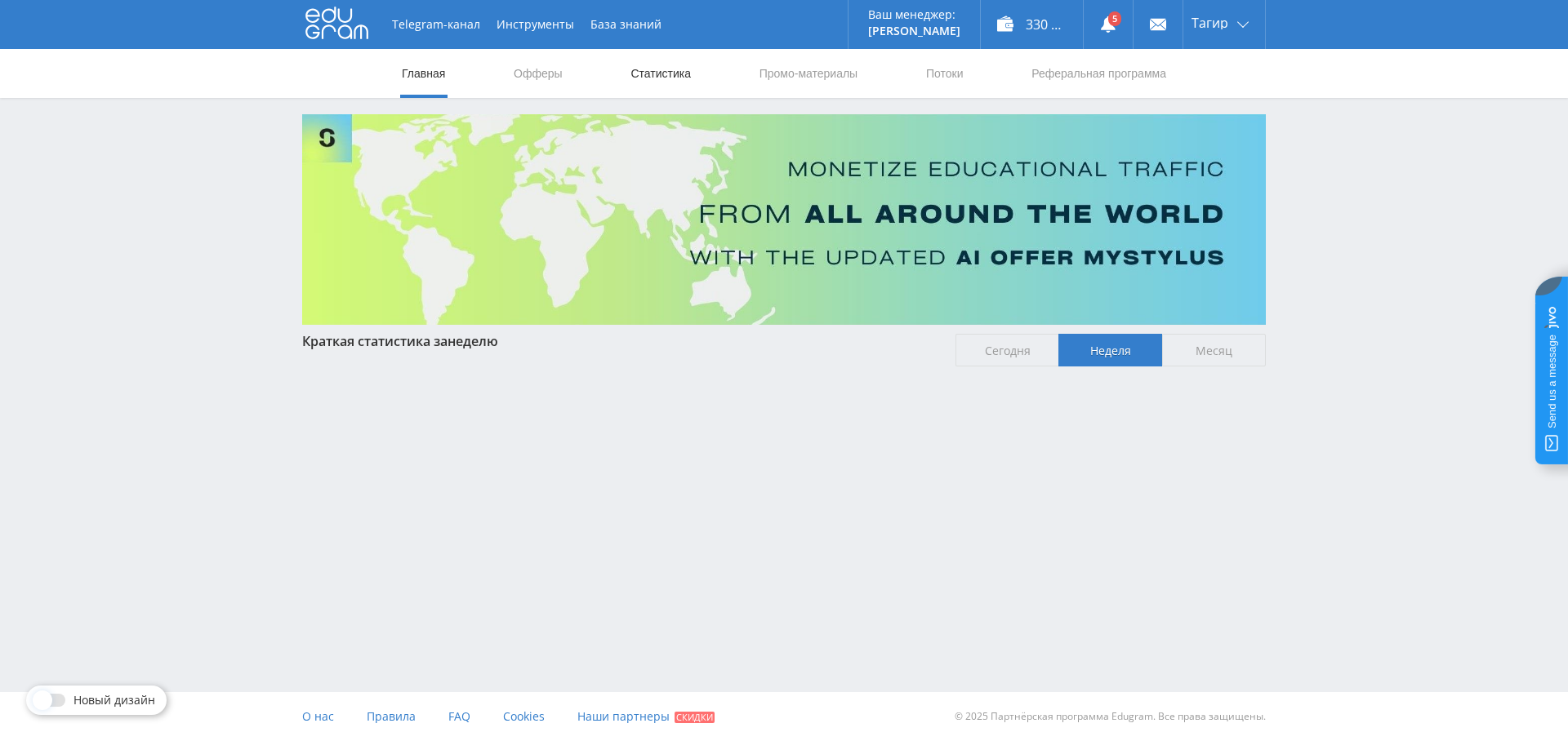
click at [667, 77] on link "Статистика" at bounding box center [661, 74] width 64 height 49
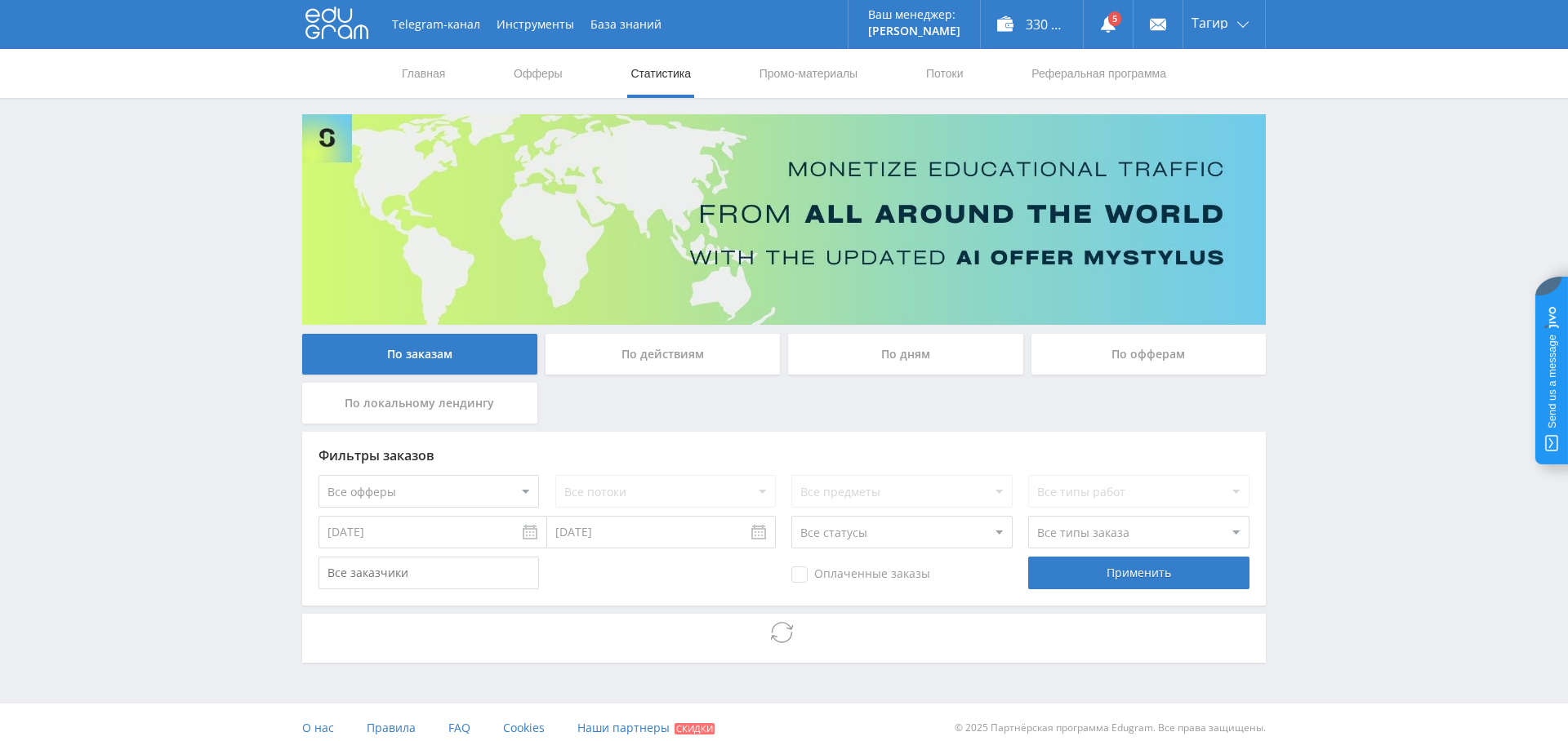
click at [466, 487] on select "Все офферы MyStylus MyStylus - Revshare Кампус AI Studybay Автор24 Studybay [GE…" at bounding box center [429, 491] width 220 height 32
select select "376"
click at [423, 530] on input "[DATE]" at bounding box center [433, 532] width 228 height 32
type input "[DATE]"
click at [579, 553] on div "Фильтры заказов Все офферы MyStylus MyStylus - Revshare Кампус AI Studybay Авто…" at bounding box center [784, 519] width 964 height 174
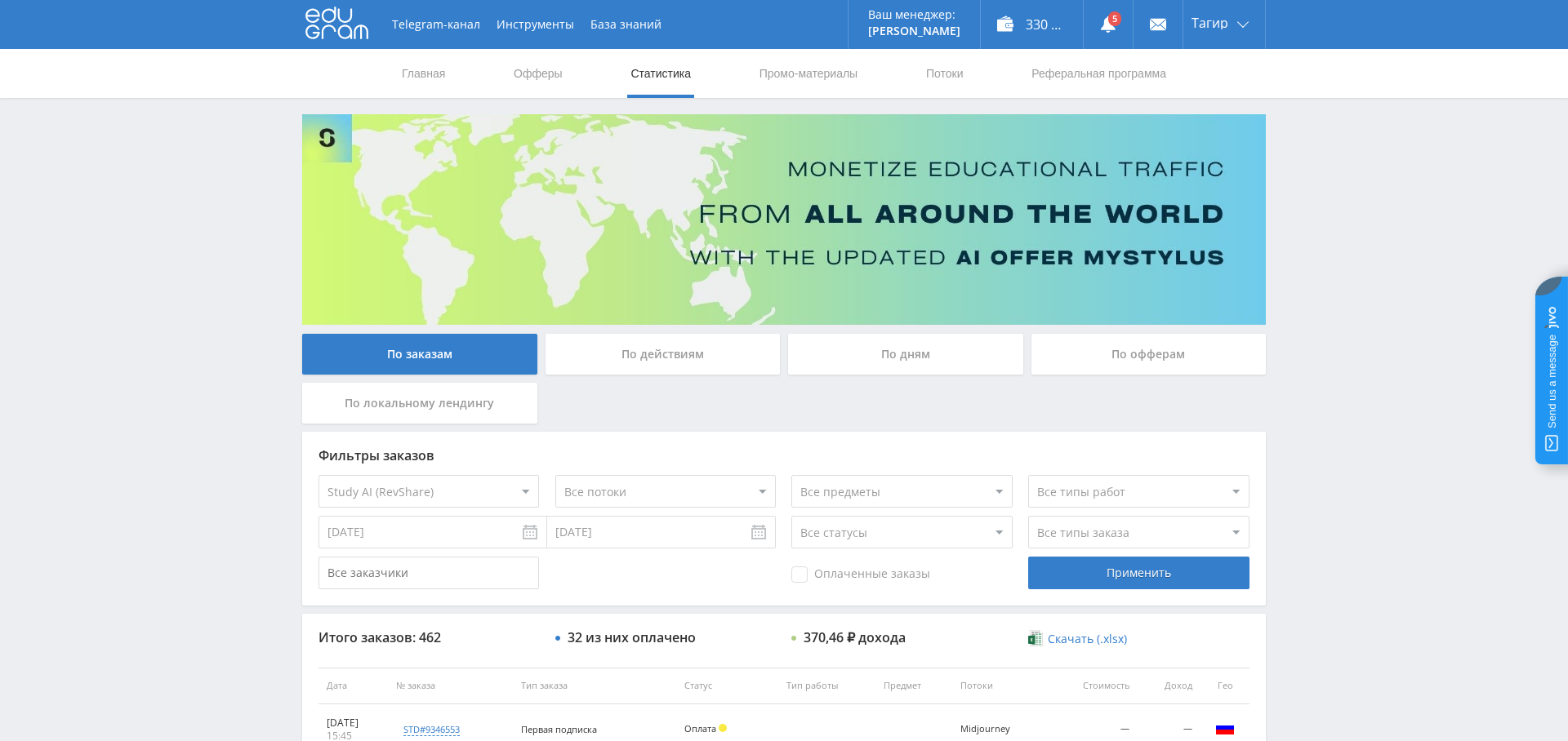
drag, startPoint x: 589, startPoint y: 538, endPoint x: 584, endPoint y: 551, distance: 13.9
click at [589, 538] on input "[DATE]" at bounding box center [661, 532] width 228 height 32
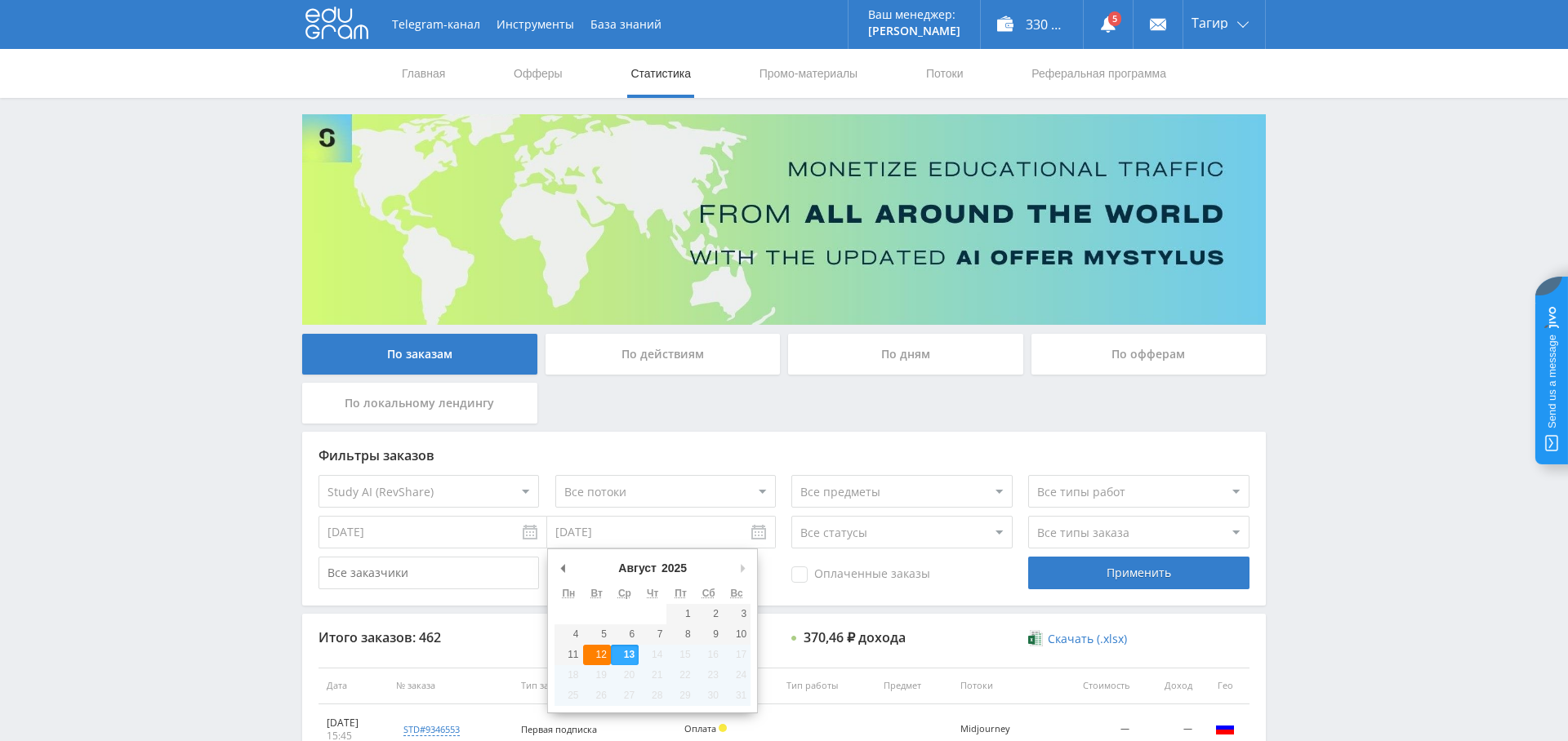
type input "[DATE]"
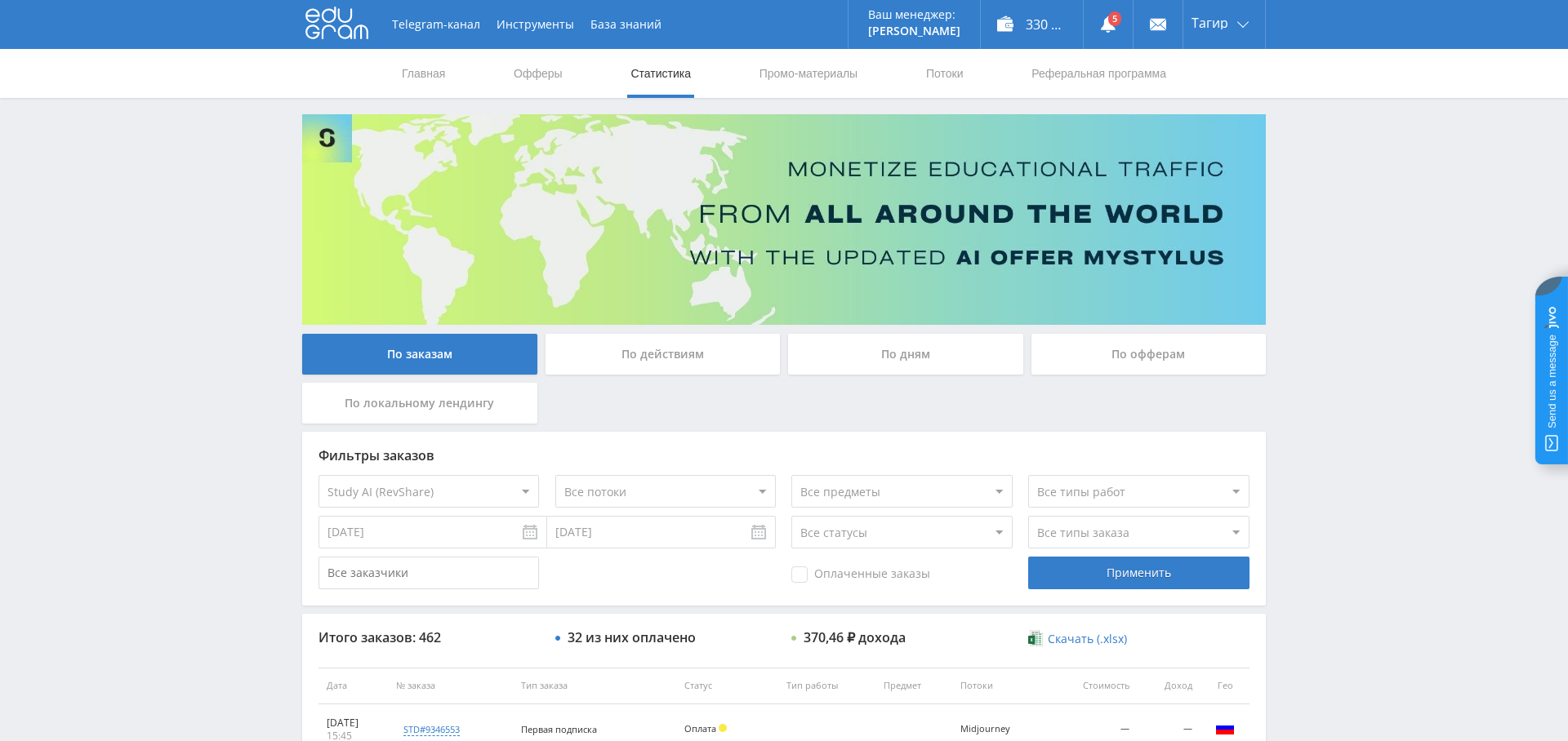
click at [826, 574] on span "Оплаченные заказы" at bounding box center [861, 574] width 139 height 17
click at [0, 0] on input "Оплаченные заказы" at bounding box center [0, 0] width 0 height 0
click at [1104, 536] on select "Все типы заказа [PERSON_NAME] Новый заказ" at bounding box center [1138, 532] width 220 height 32
select select "2"
click at [1029, 516] on select "Все типы заказа [PERSON_NAME] Новый заказ" at bounding box center [1138, 532] width 220 height 32
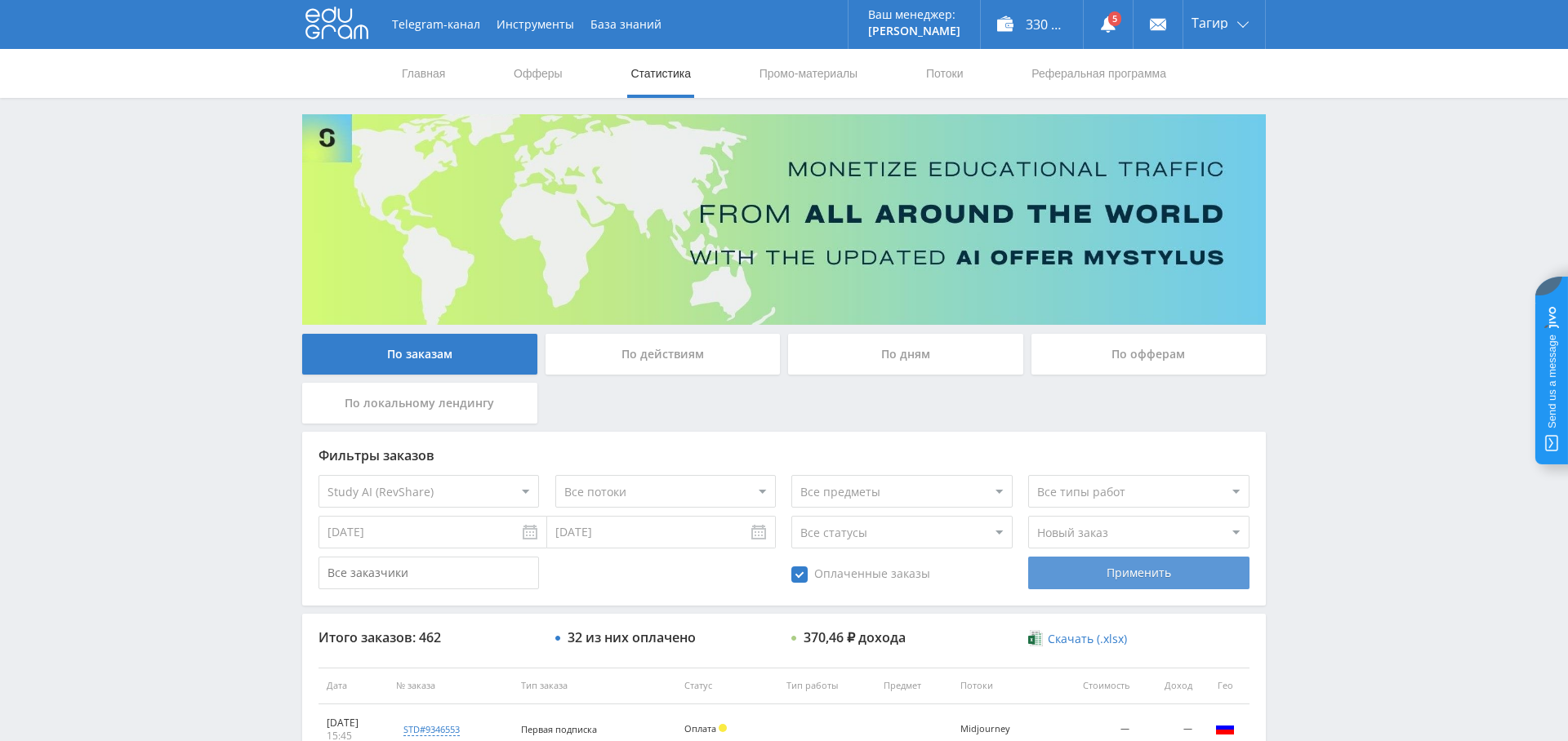
click at [1124, 577] on div "Применить" at bounding box center [1138, 572] width 220 height 32
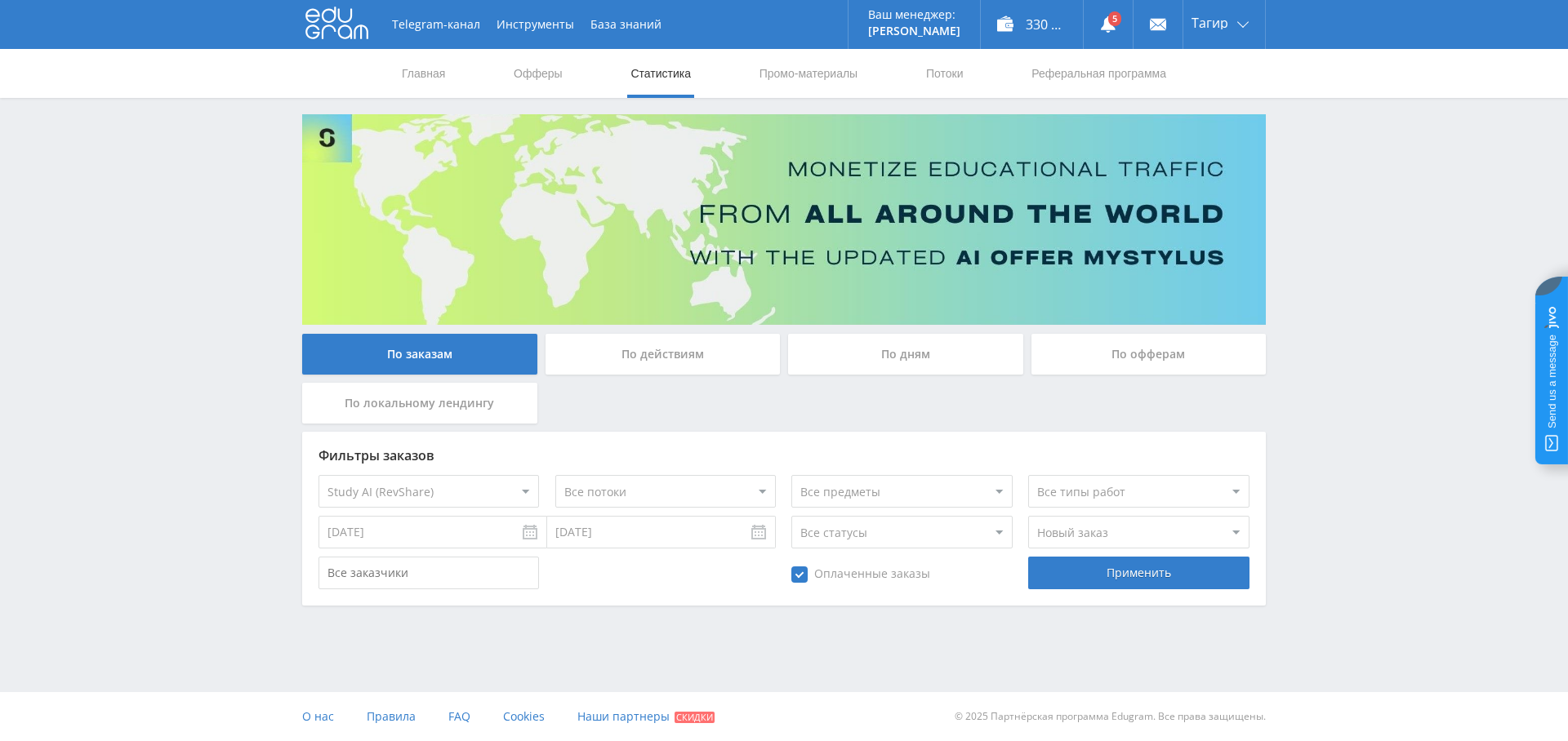
click at [929, 349] on div "По дням" at bounding box center [906, 354] width 235 height 40
click at [0, 0] on input "По дням" at bounding box center [0, 0] width 0 height 0
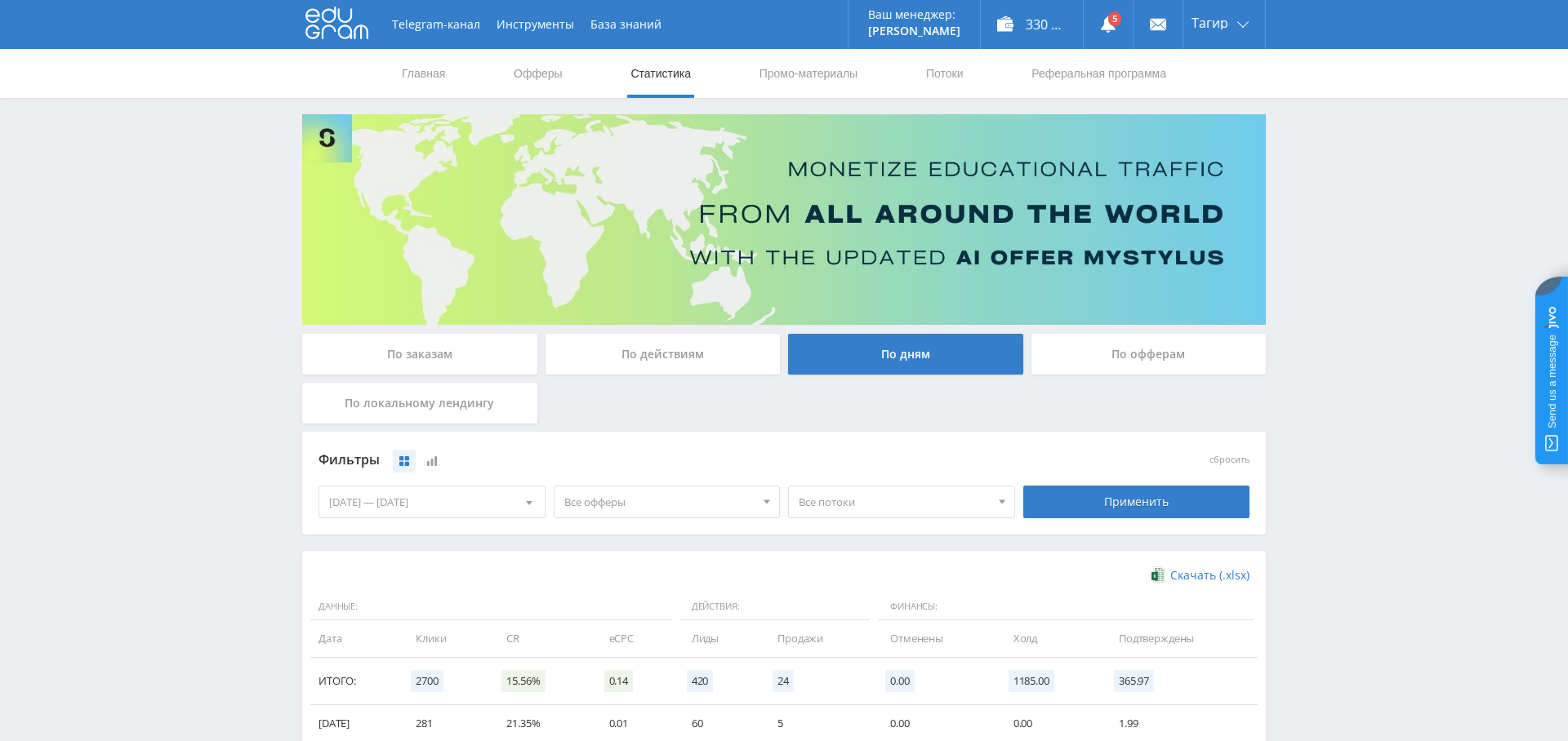
click at [684, 496] on span "Все офферы" at bounding box center [661, 501] width 191 height 31
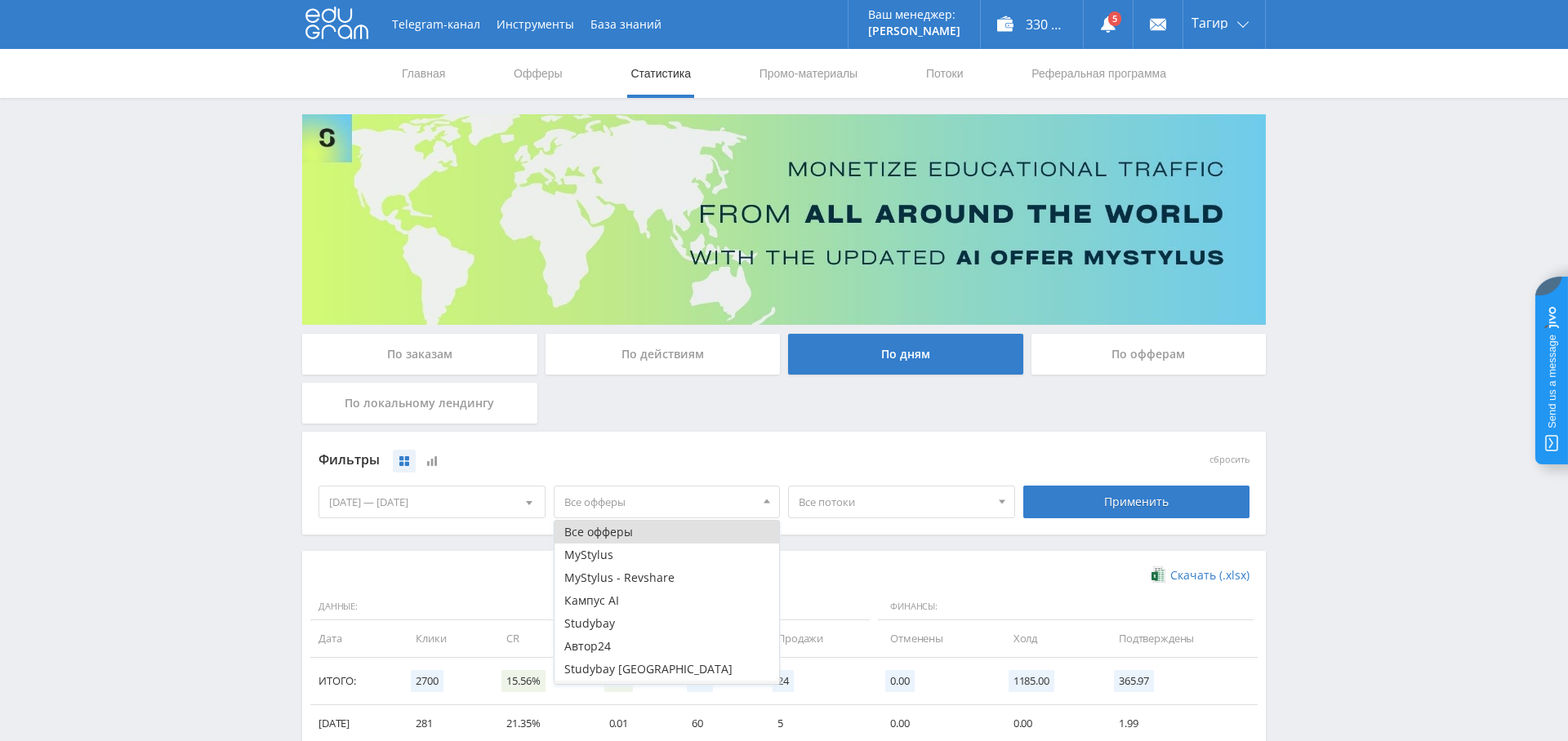
scroll to position [65, 0]
click at [661, 668] on button "Study AI (RevShare)" at bounding box center [667, 673] width 226 height 23
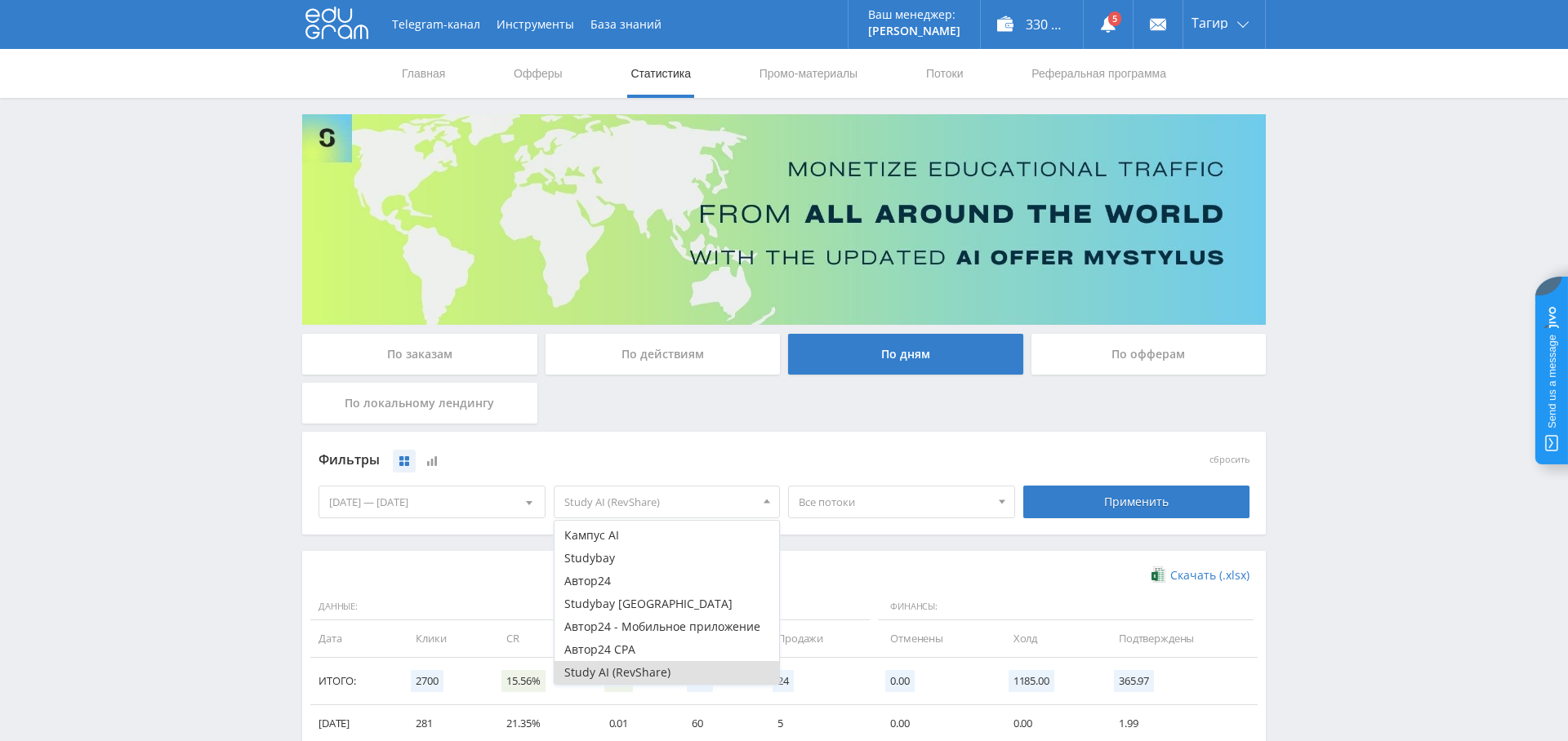
scroll to position [1, 0]
drag, startPoint x: 1123, startPoint y: 493, endPoint x: 1116, endPoint y: 504, distance: 13.0
click at [1123, 493] on div "Применить" at bounding box center [1137, 500] width 228 height 32
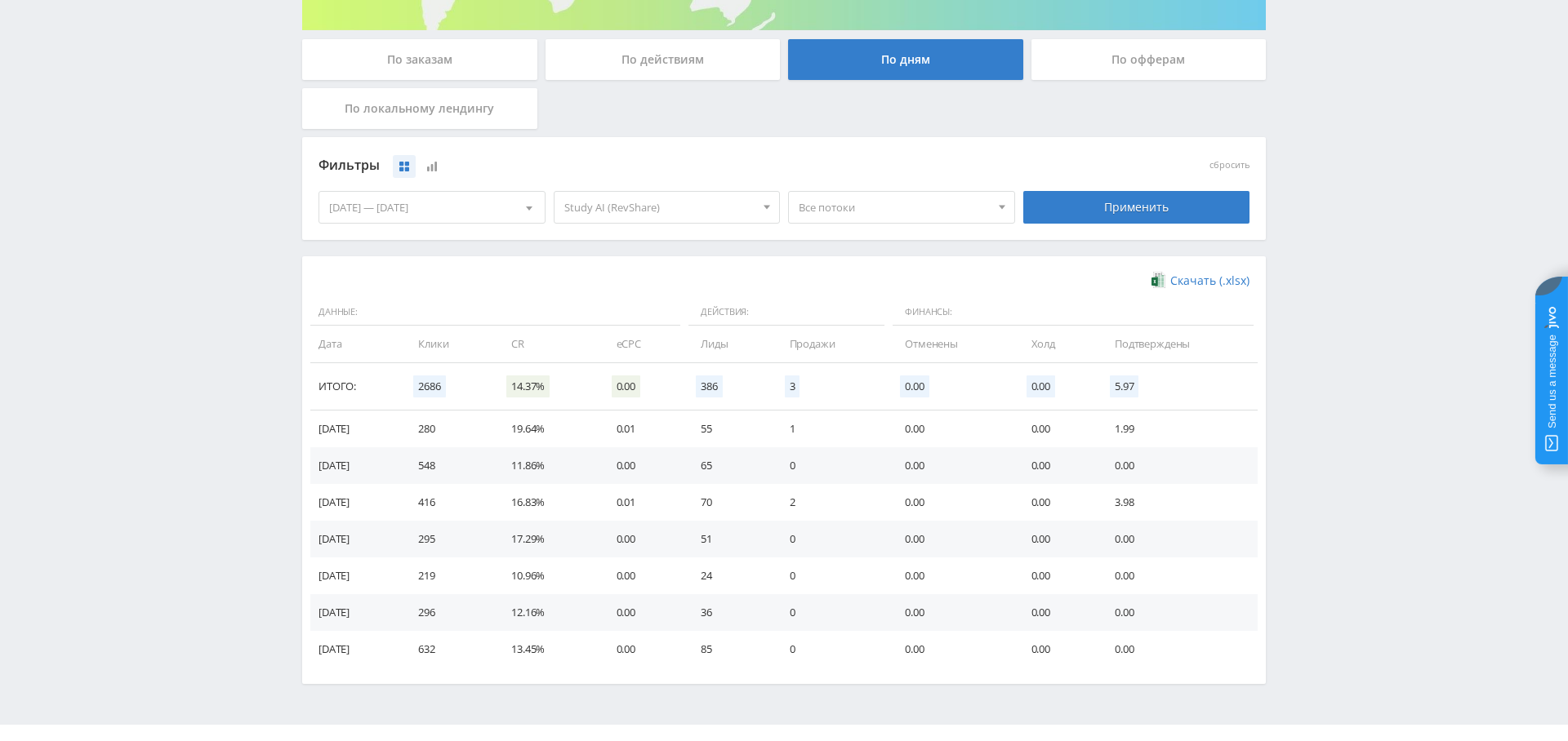
scroll to position [0, 0]
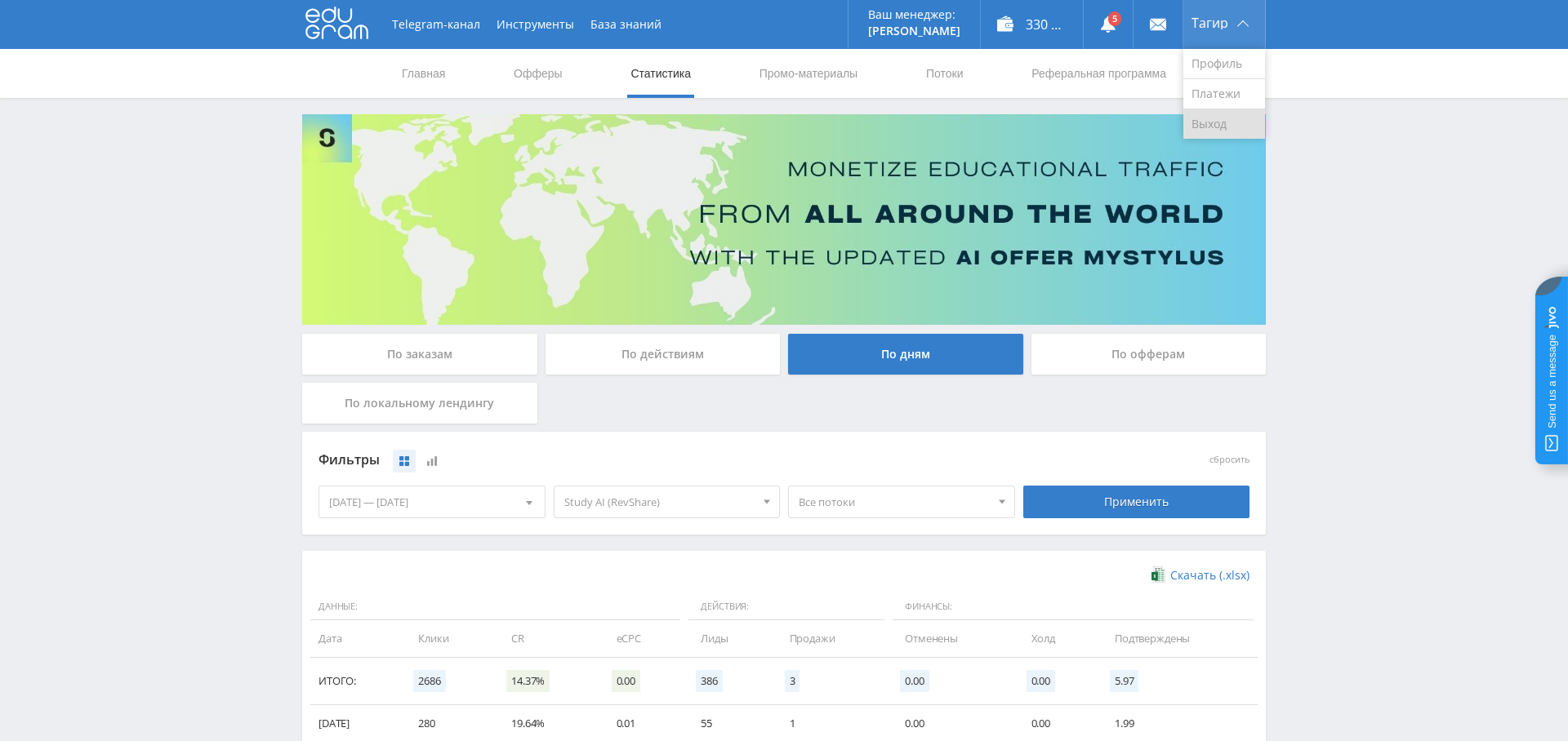
click at [1220, 122] on link "Выход" at bounding box center [1224, 124] width 82 height 29
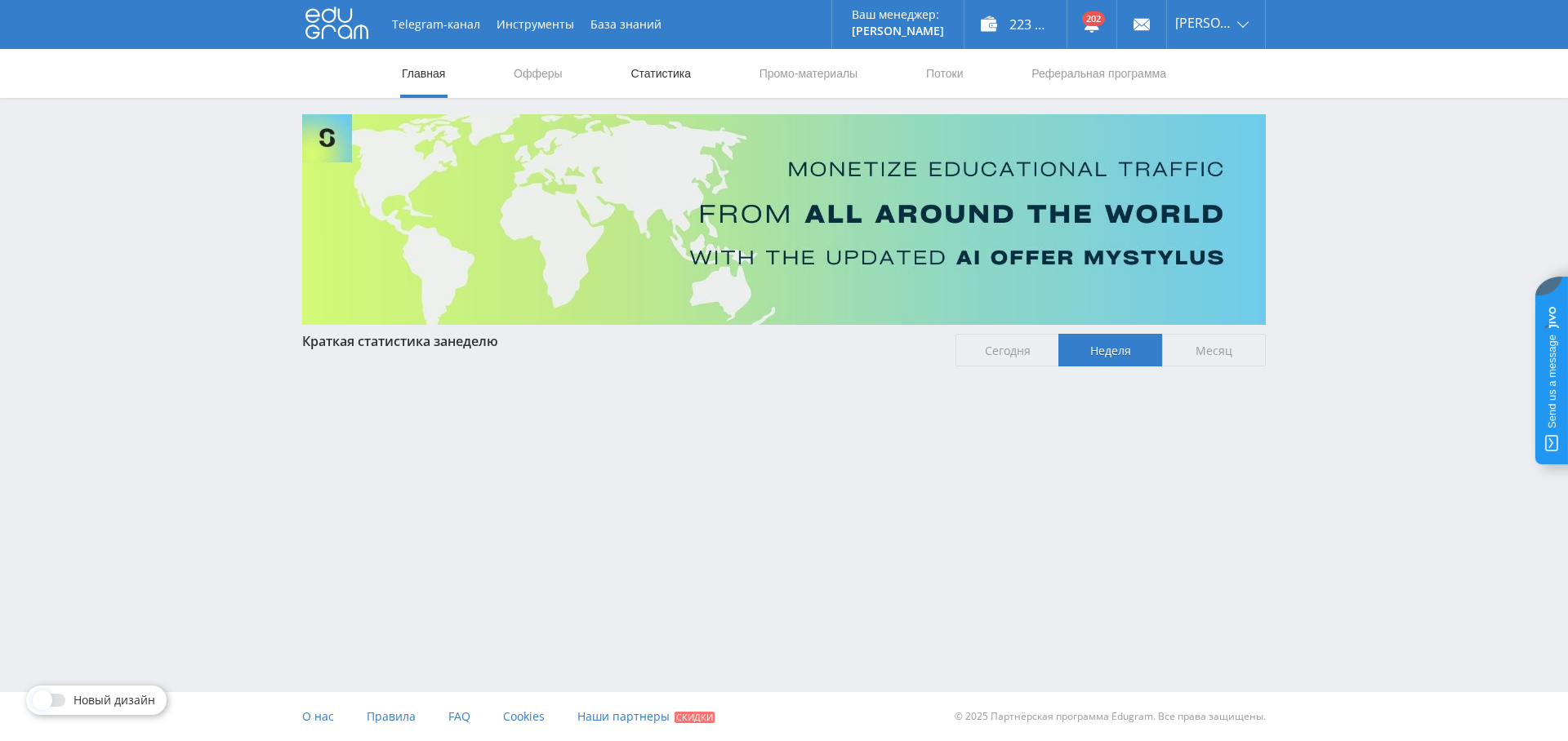
click at [659, 80] on link "Статистика" at bounding box center [661, 74] width 64 height 49
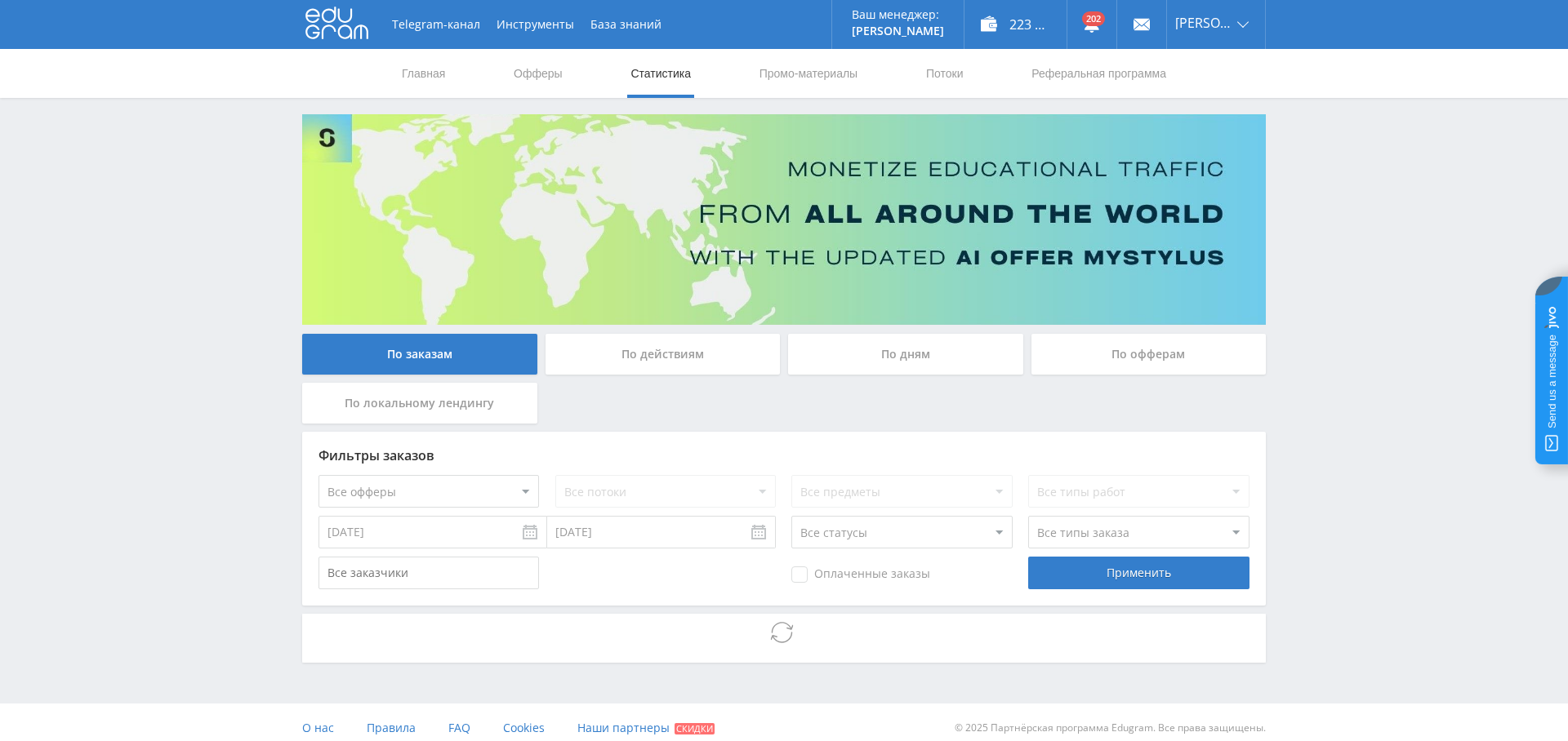
click at [893, 358] on div "По дням" at bounding box center [906, 354] width 235 height 40
click at [0, 0] on input "По дням" at bounding box center [0, 0] width 0 height 0
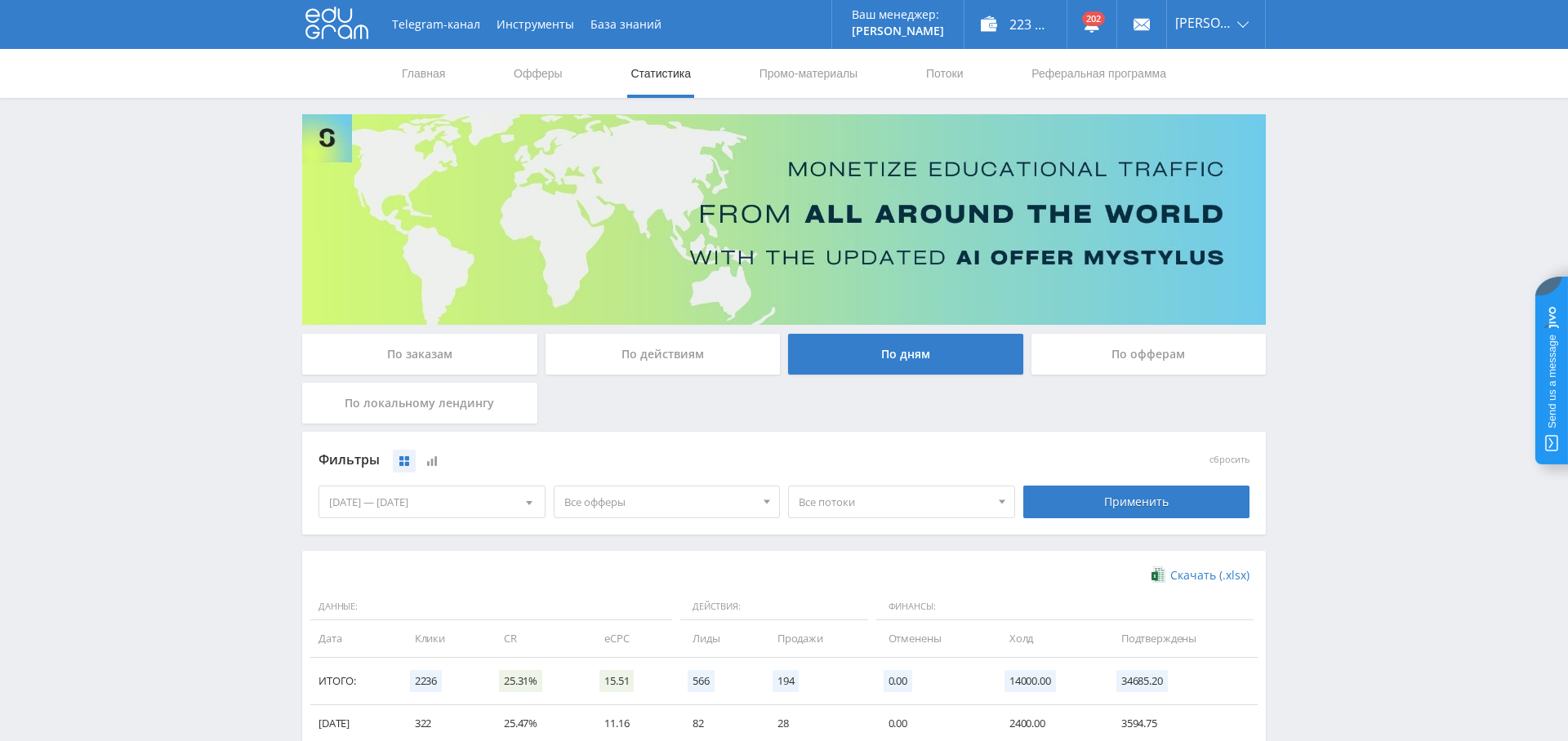
drag, startPoint x: 480, startPoint y: 344, endPoint x: 459, endPoint y: 409, distance: 68.3
click at [480, 344] on div "По заказам" at bounding box center [420, 354] width 235 height 40
click at [0, 0] on input "По заказам" at bounding box center [0, 0] width 0 height 0
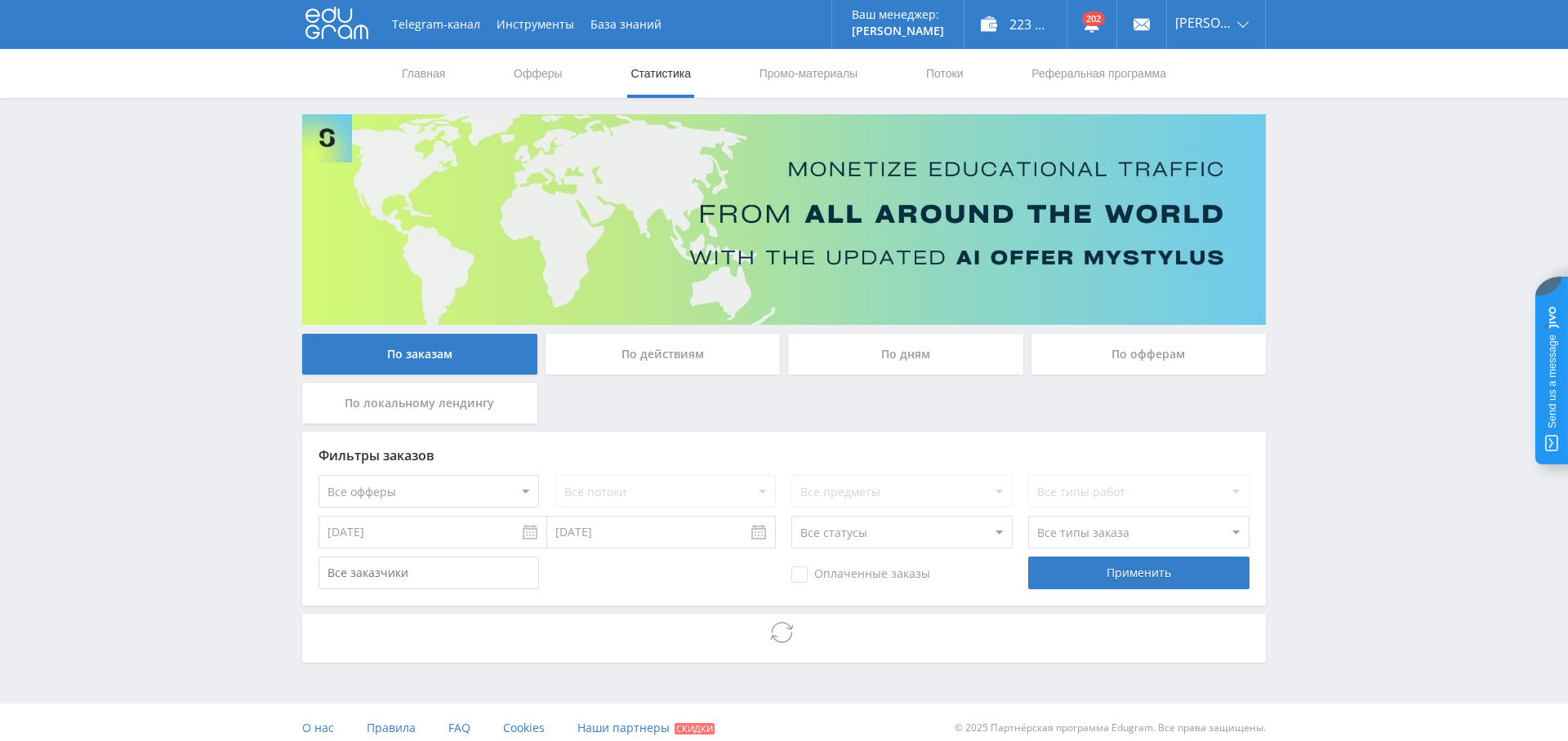
click at [460, 490] on select "Все офферы MyStylus MyStylus - Revshare Кампус AI Studybay Автор24 Studybay [GE…" at bounding box center [429, 491] width 220 height 32
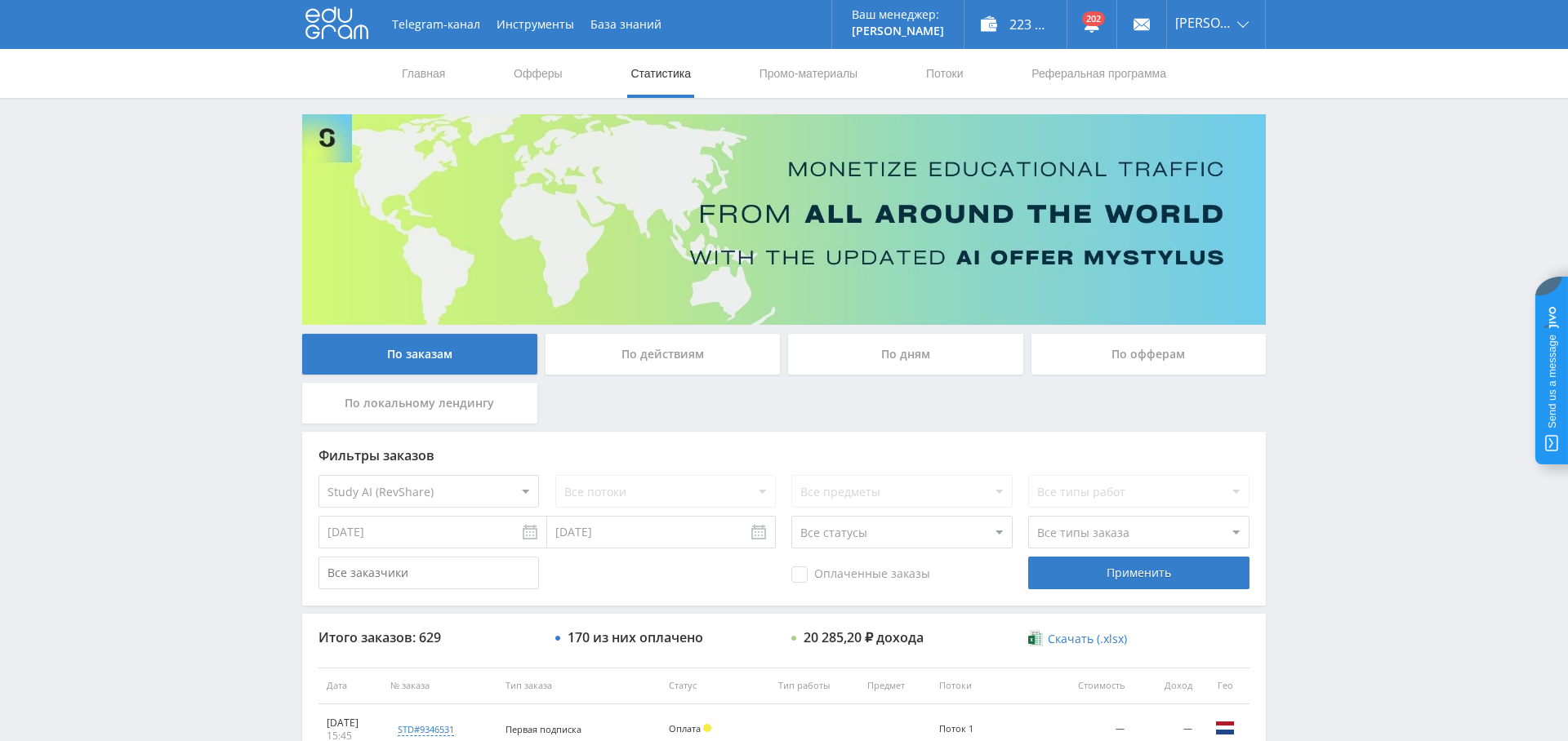
select select "376"
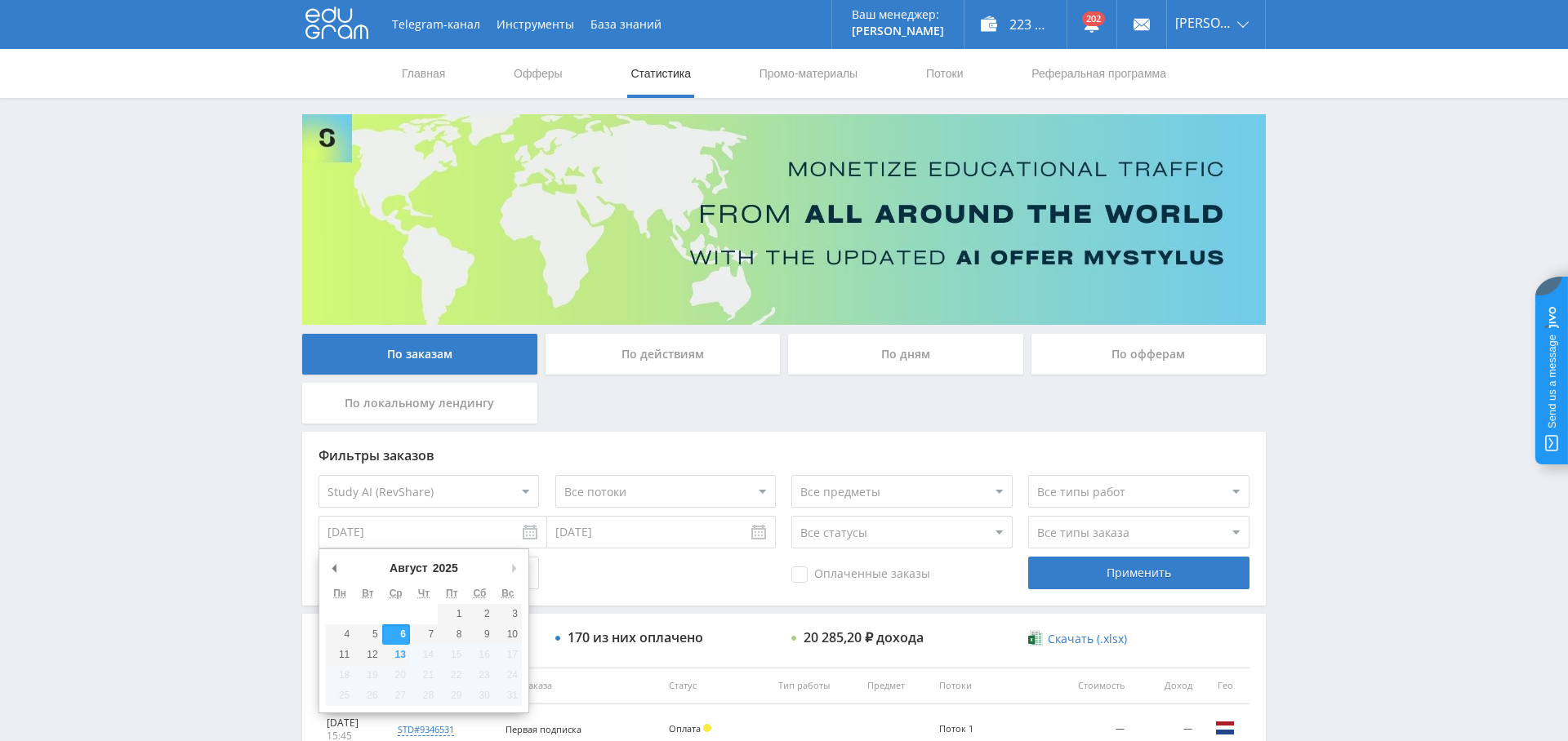
click at [436, 529] on input "[DATE]" at bounding box center [433, 532] width 228 height 32
type input "[DATE]"
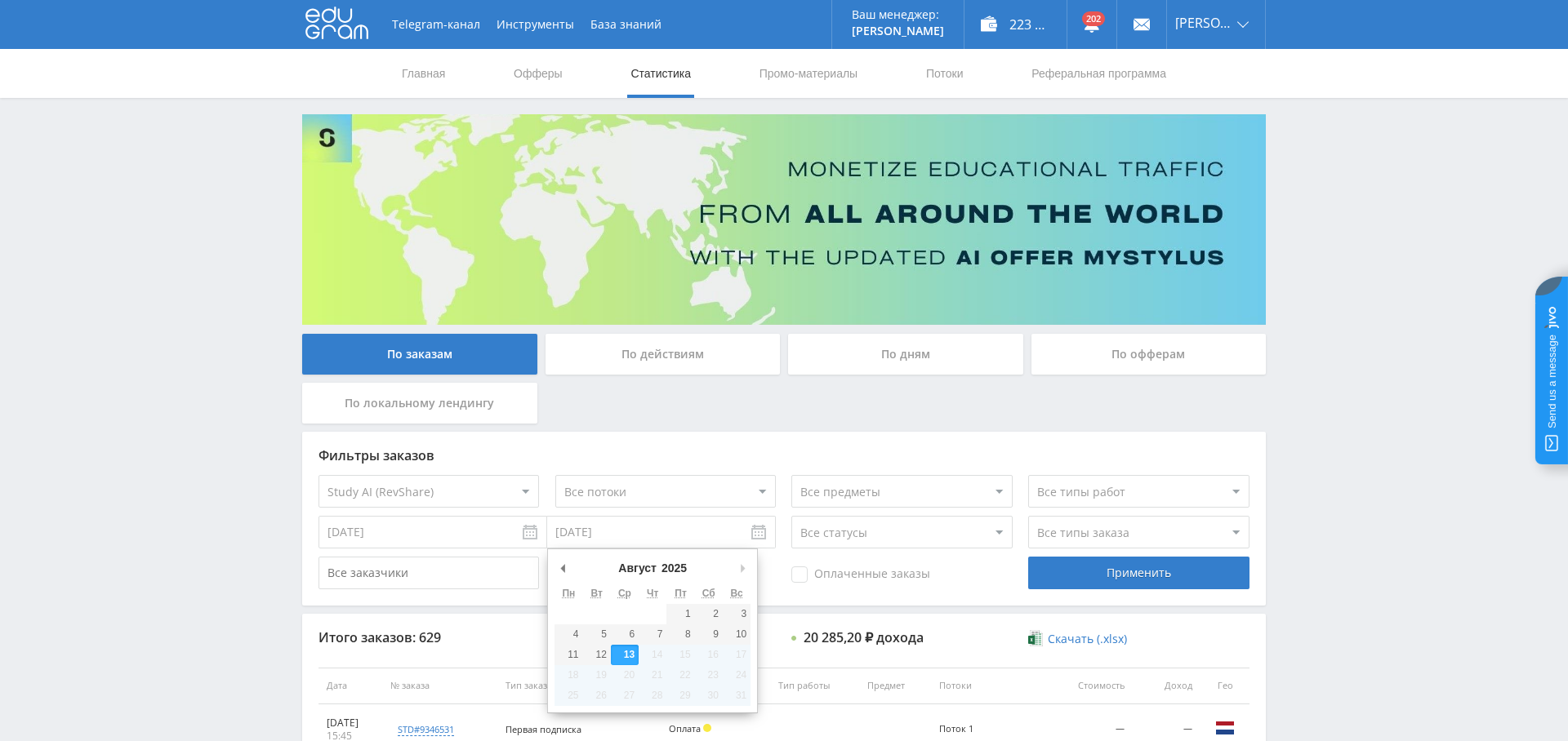
click at [586, 521] on input "[DATE]" at bounding box center [661, 532] width 228 height 32
type input "[DATE]"
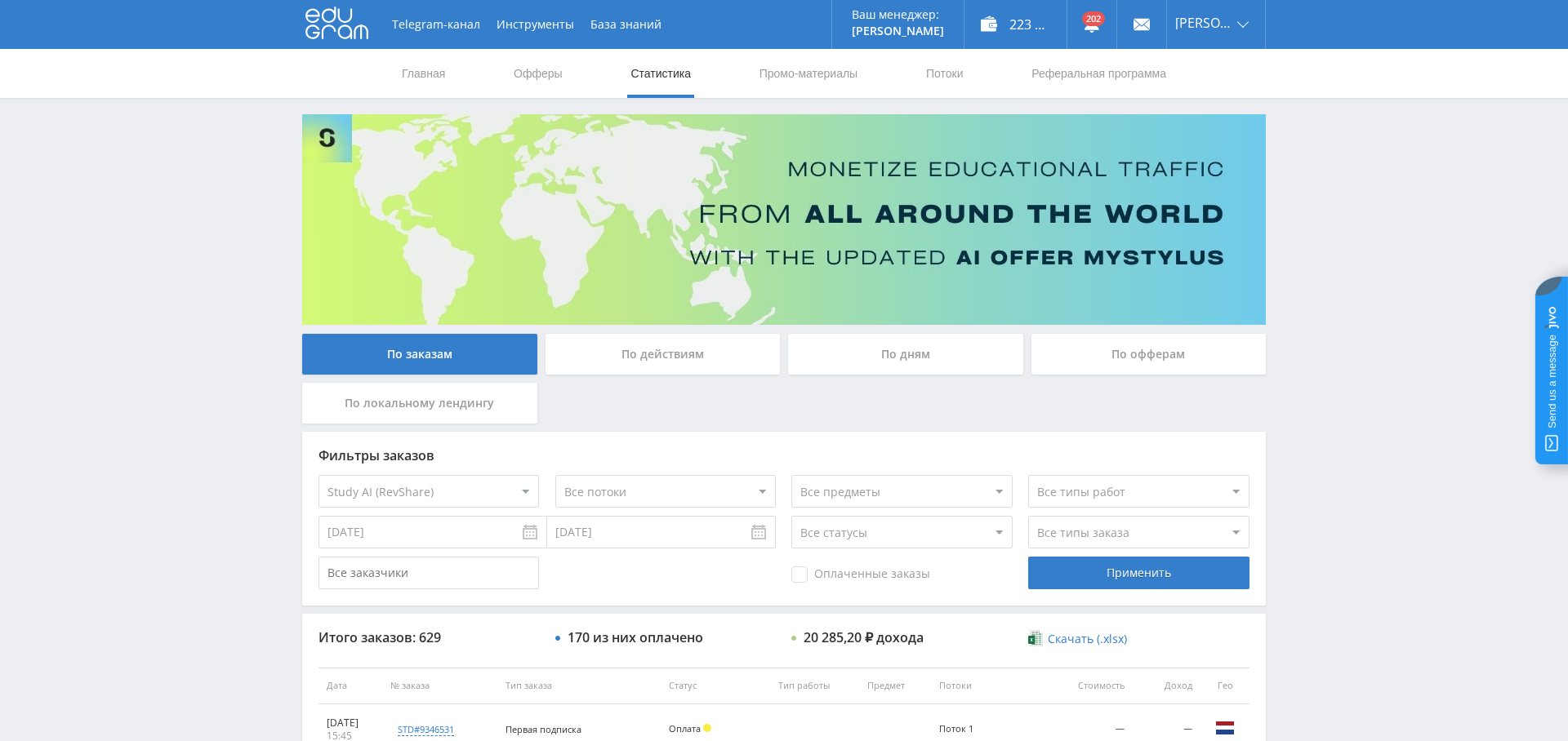
drag, startPoint x: 847, startPoint y: 582, endPoint x: 875, endPoint y: 579, distance: 28.2
click at [847, 582] on div "Оплаченные заказы" at bounding box center [901, 572] width 220 height 32
click at [806, 555] on div "Фильтры заказов Все офферы MyStylus MyStylus - Revshare Кампус AI Studybay Авто…" at bounding box center [784, 519] width 964 height 174
drag, startPoint x: 813, startPoint y: 567, endPoint x: 849, endPoint y: 572, distance: 36.3
click at [813, 567] on span "Оплаченные заказы" at bounding box center [861, 574] width 139 height 17
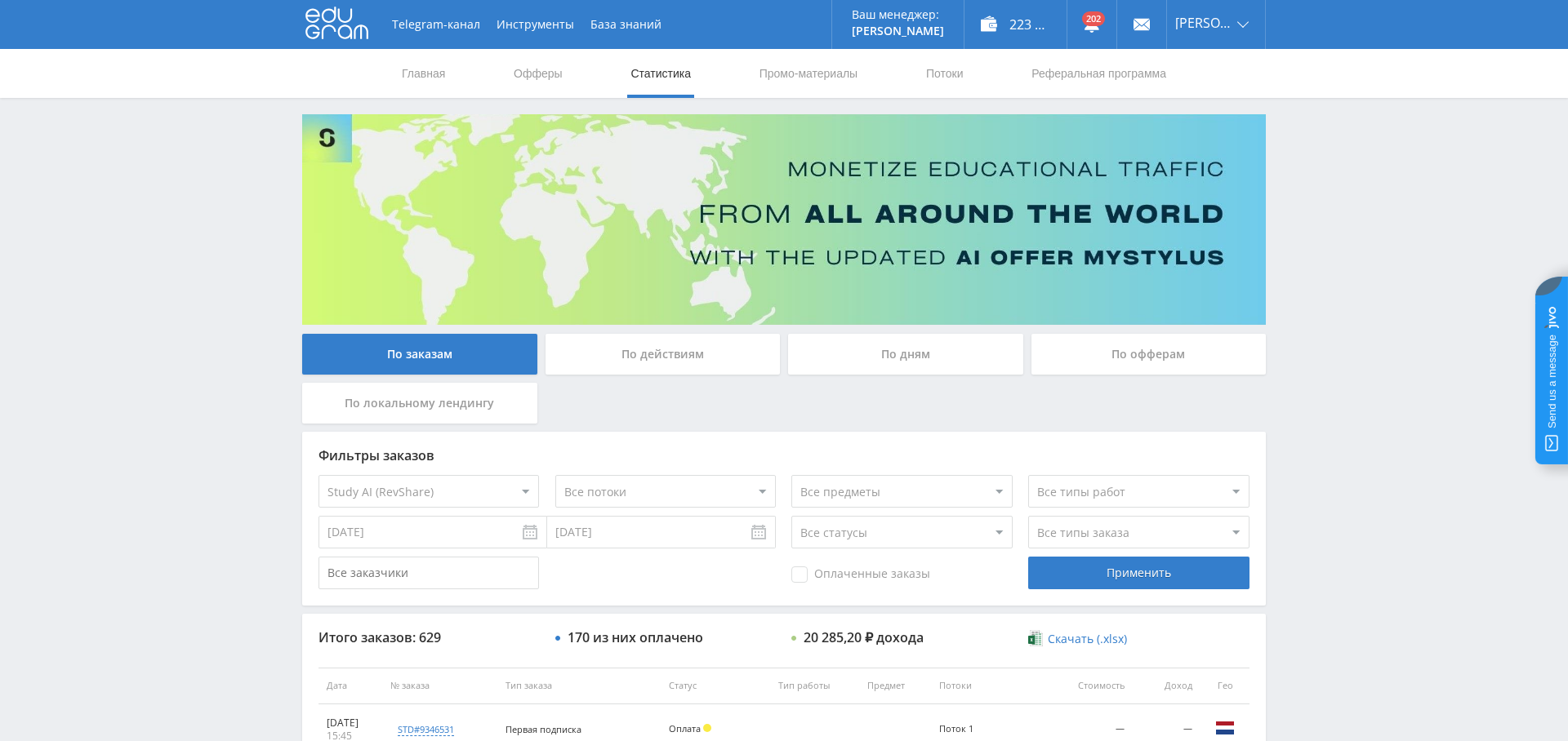
click at [0, 0] on input "Оплаченные заказы" at bounding box center [0, 0] width 0 height 0
click at [1046, 525] on select "Все типы заказа [PERSON_NAME] Новый заказ" at bounding box center [1138, 532] width 220 height 32
select select "2"
click at [1029, 516] on select "Все типы заказа [PERSON_NAME] Новый заказ" at bounding box center [1138, 532] width 220 height 32
click at [1140, 572] on div "Применить" at bounding box center [1138, 572] width 220 height 32
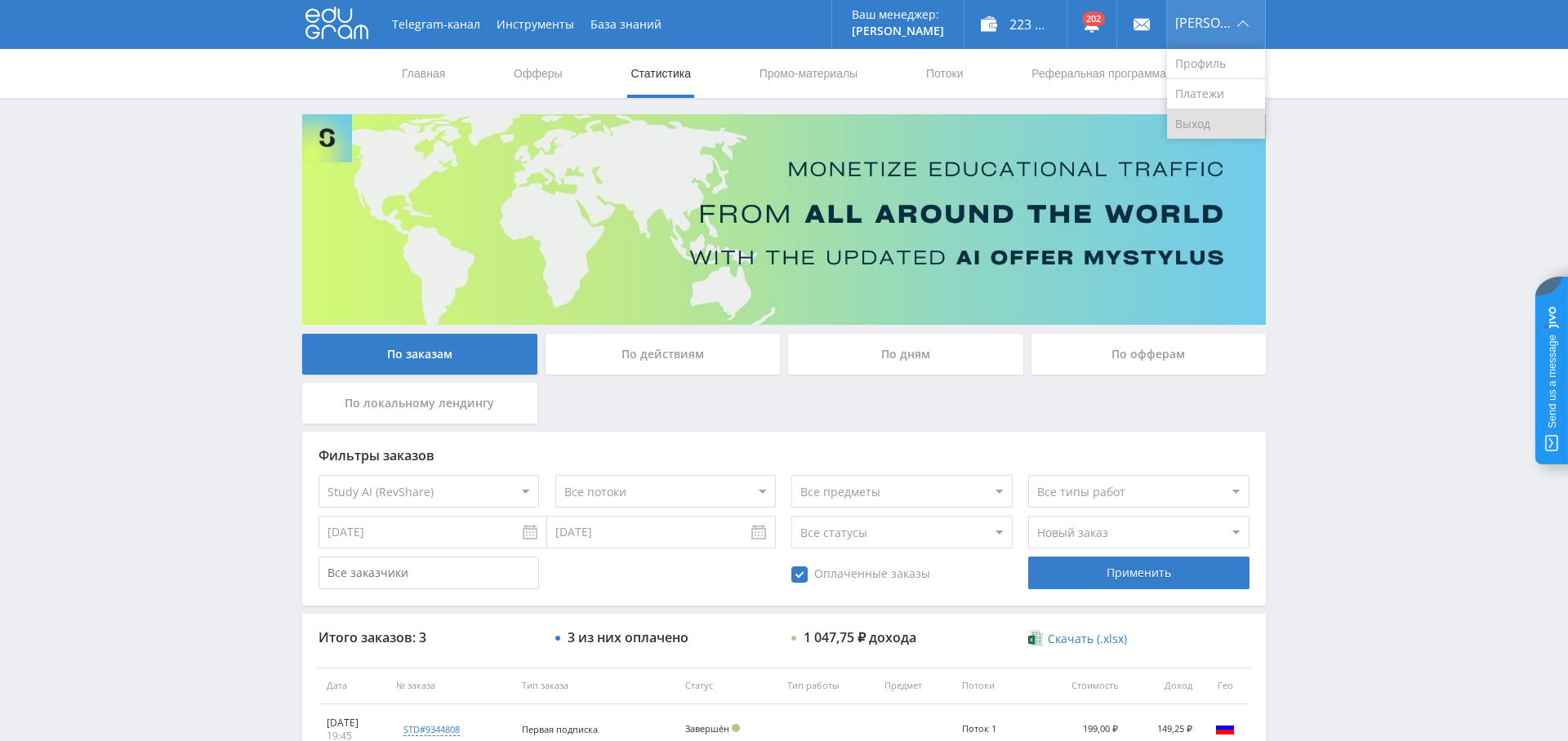
click at [1224, 119] on link "Выход" at bounding box center [1217, 124] width 98 height 29
